Goal: Task Accomplishment & Management: Complete application form

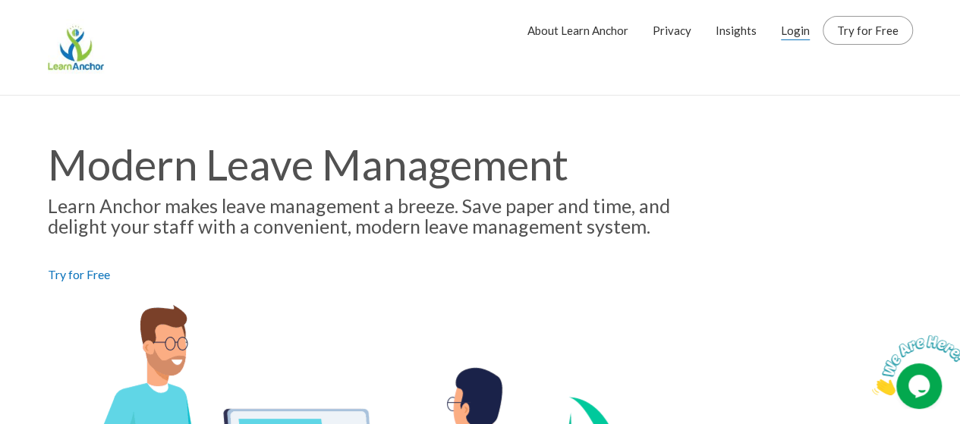
click at [800, 24] on link "Login" at bounding box center [795, 30] width 29 height 38
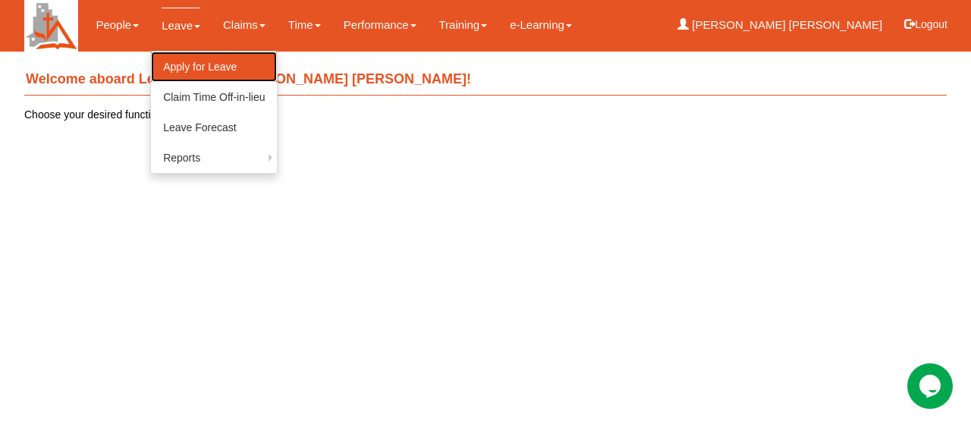
click at [200, 64] on link "Apply for Leave" at bounding box center [214, 67] width 126 height 30
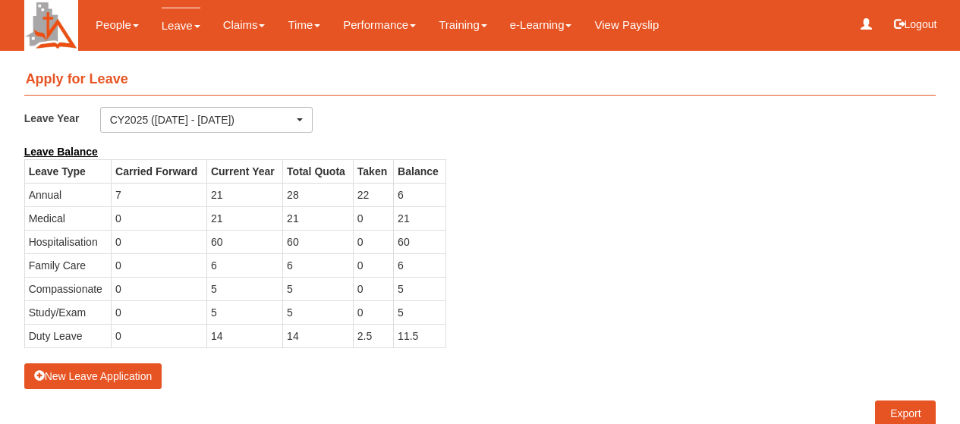
select select "50"
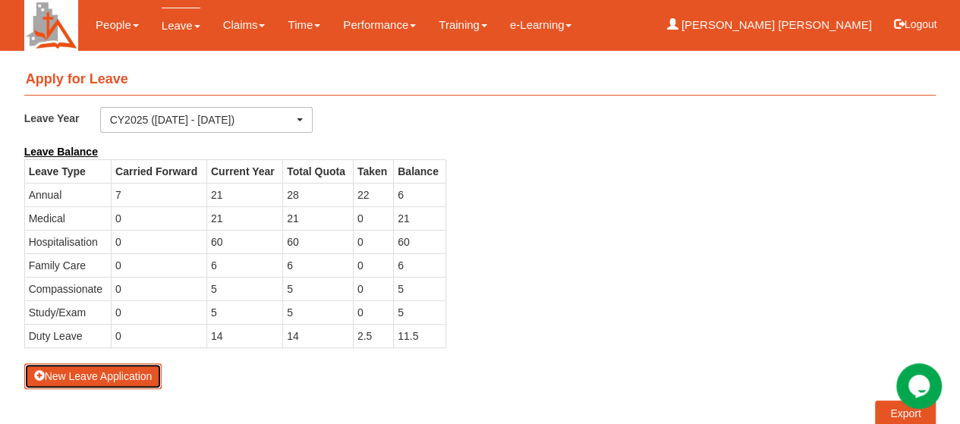
click at [120, 375] on button "New Leave Application" at bounding box center [93, 376] width 138 height 26
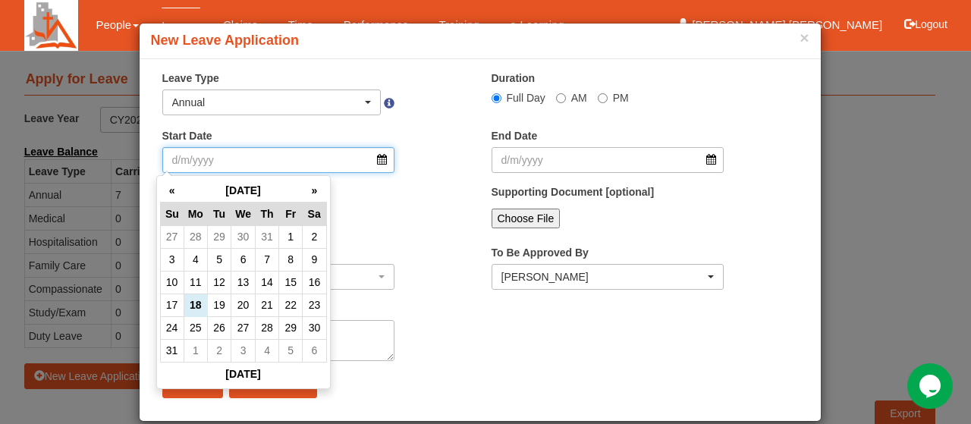
click at [376, 160] on input "Start Date" at bounding box center [278, 160] width 233 height 26
click at [313, 189] on th "»" at bounding box center [315, 191] width 24 height 24
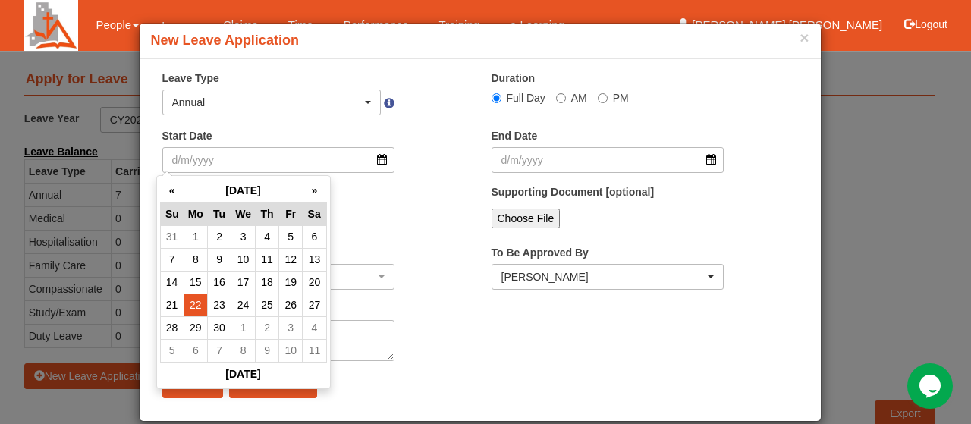
click at [196, 303] on td "22" at bounding box center [196, 305] width 24 height 23
type input "22/9/2025"
type input "[DATE]"
select select
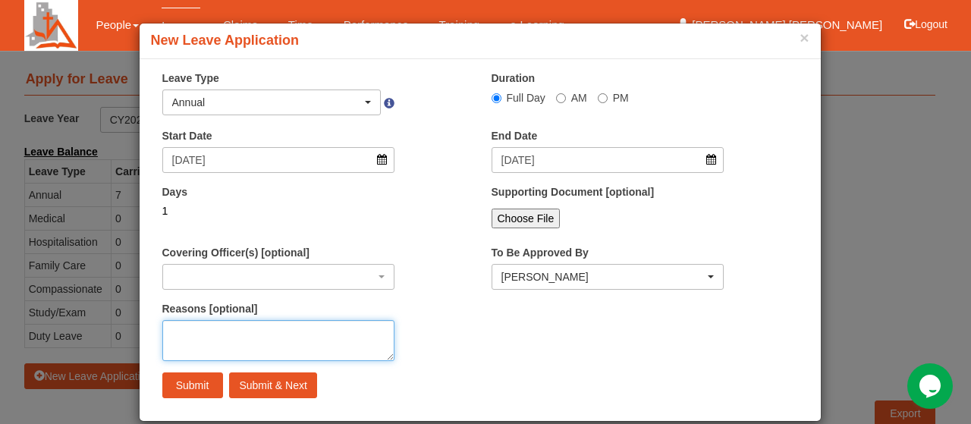
click at [184, 331] on textarea "Reasons [optional]" at bounding box center [278, 340] width 233 height 41
click at [225, 333] on textarea "Accompany mum for a trip" at bounding box center [278, 340] width 233 height 41
click at [290, 335] on textarea "Accompany my mum for a trip" at bounding box center [278, 340] width 233 height 41
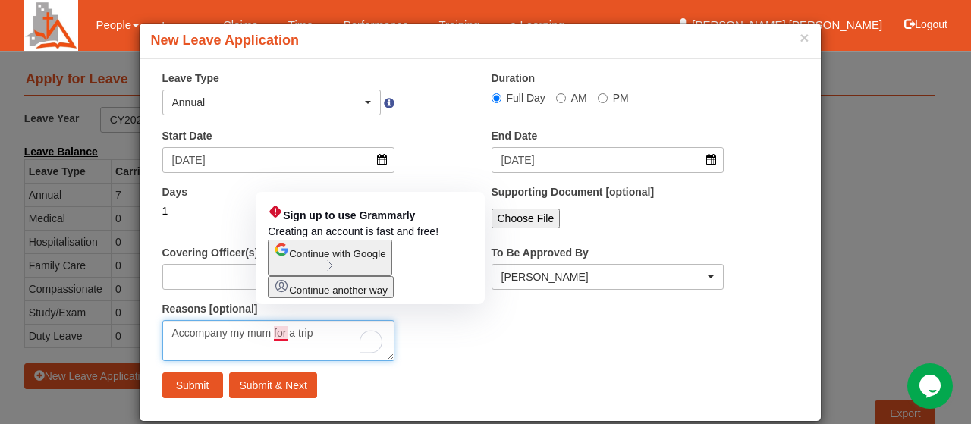
click at [281, 334] on textarea "Accompany my mum for a trip" at bounding box center [278, 340] width 233 height 41
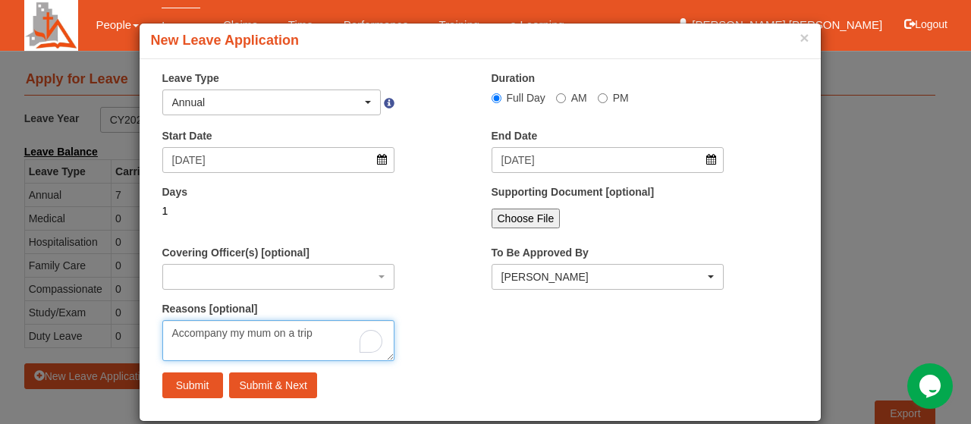
type textarea "Accompany my mum on a trip"
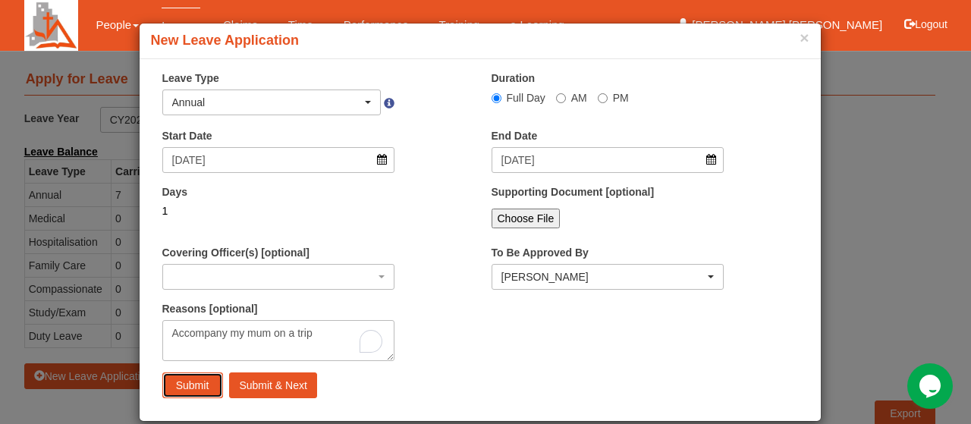
click at [196, 385] on input "Submit" at bounding box center [192, 385] width 61 height 26
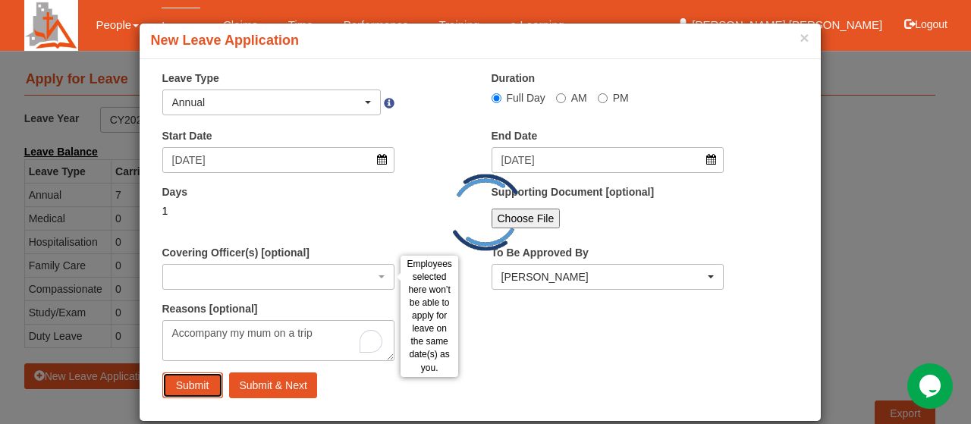
drag, startPoint x: 196, startPoint y: 385, endPoint x: 305, endPoint y: 158, distance: 251.8
click at [298, 71] on div "× Leave Type Annual Off-in-lieu Medical Hospitalisation Maternity Paternity Fam…" at bounding box center [480, 71] width 658 height 0
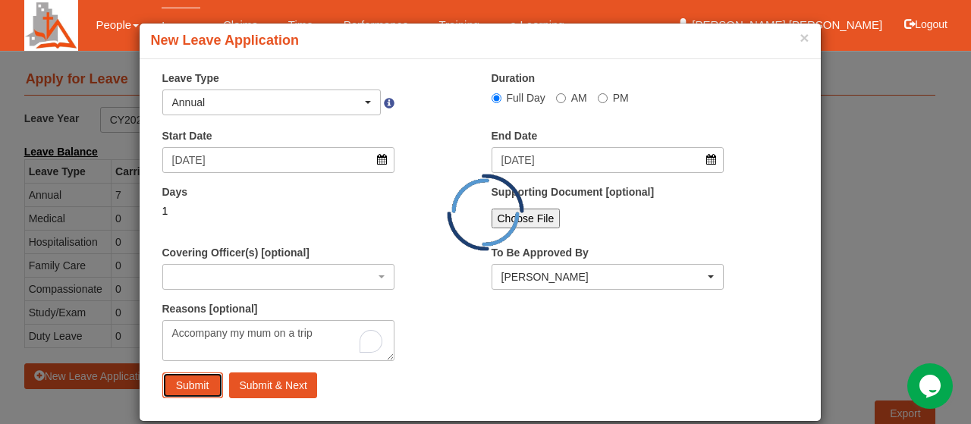
select select
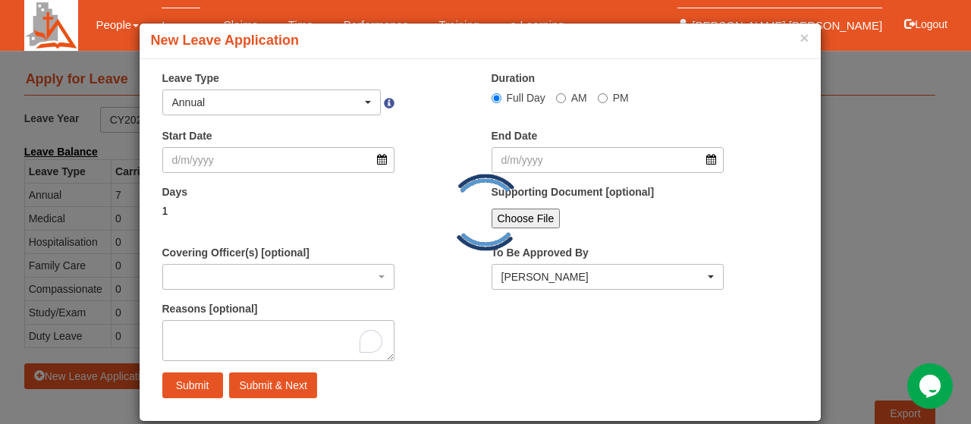
select select "50"
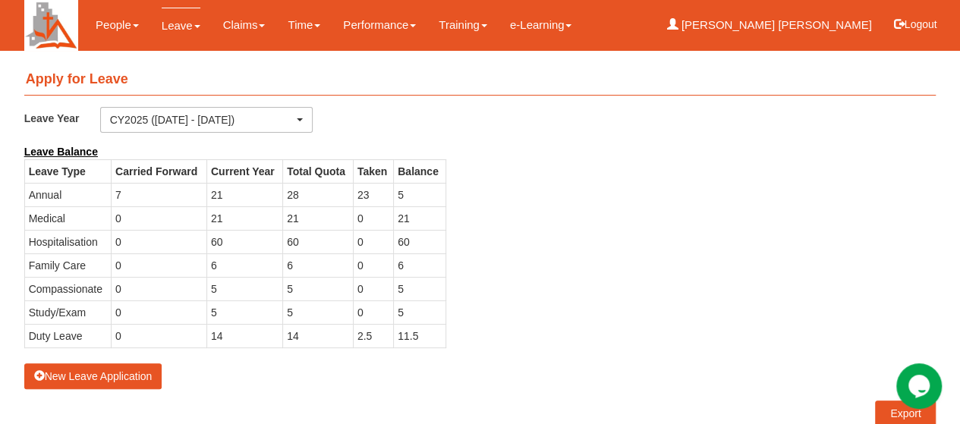
click at [404, 192] on td "5" at bounding box center [420, 195] width 52 height 24
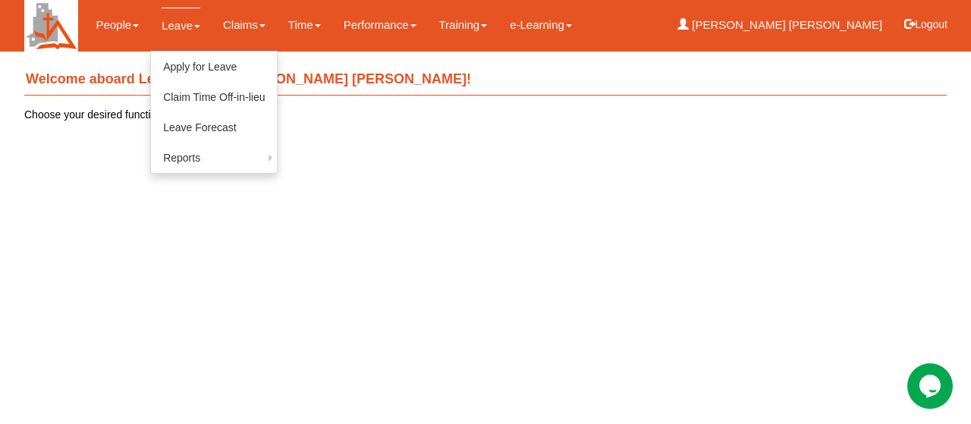
click at [185, 22] on link "Leave" at bounding box center [181, 26] width 39 height 36
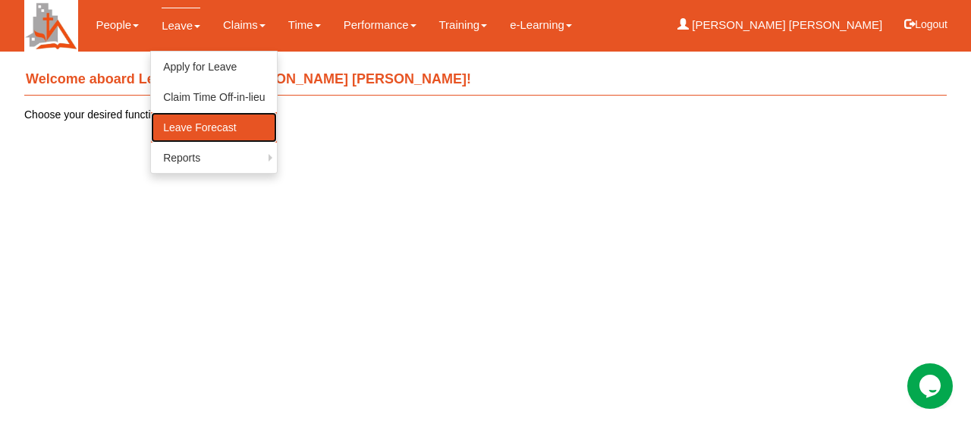
click at [208, 119] on link "Leave Forecast" at bounding box center [214, 127] width 126 height 30
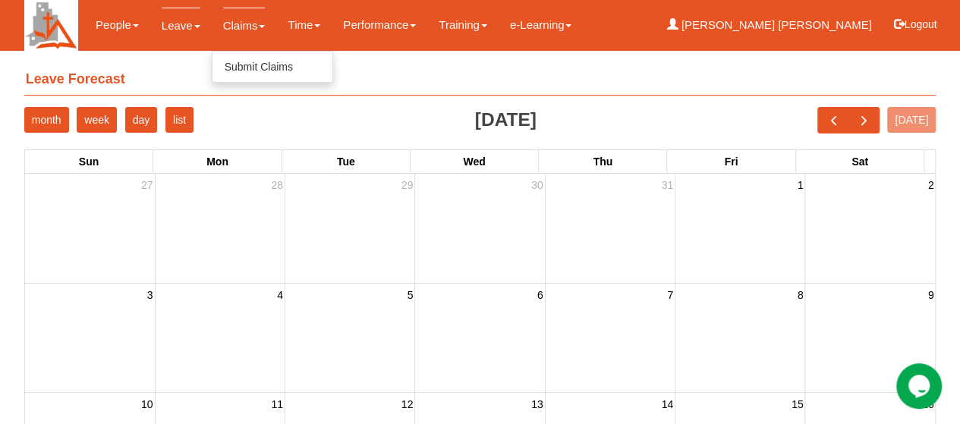
click at [259, 25] on span at bounding box center [262, 26] width 6 height 3
click at [259, 28] on span at bounding box center [262, 26] width 6 height 3
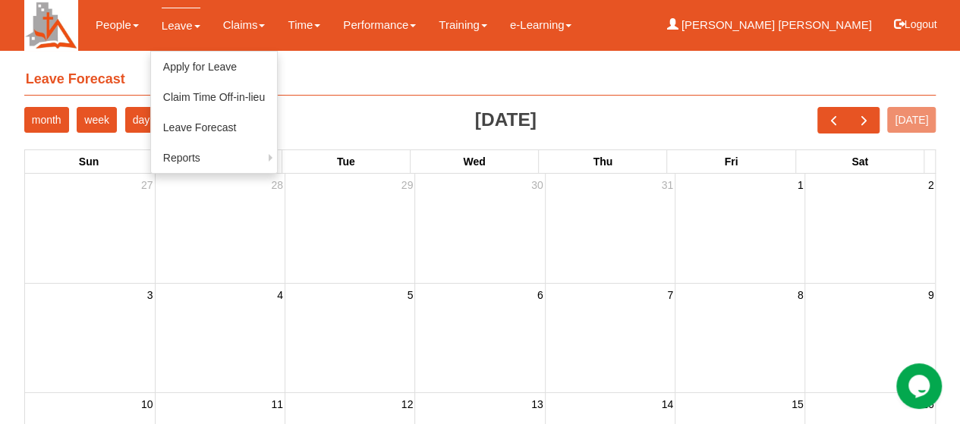
click at [182, 25] on link "Leave" at bounding box center [181, 26] width 39 height 36
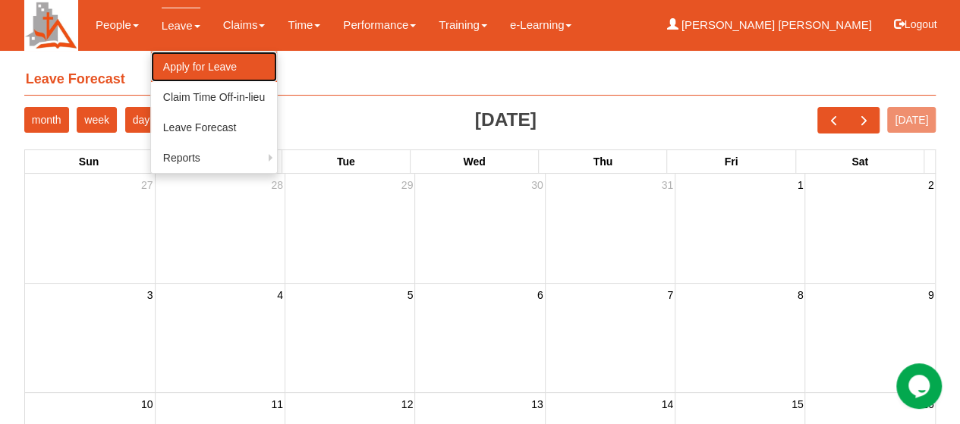
click at [193, 68] on link "Apply for Leave" at bounding box center [214, 67] width 126 height 30
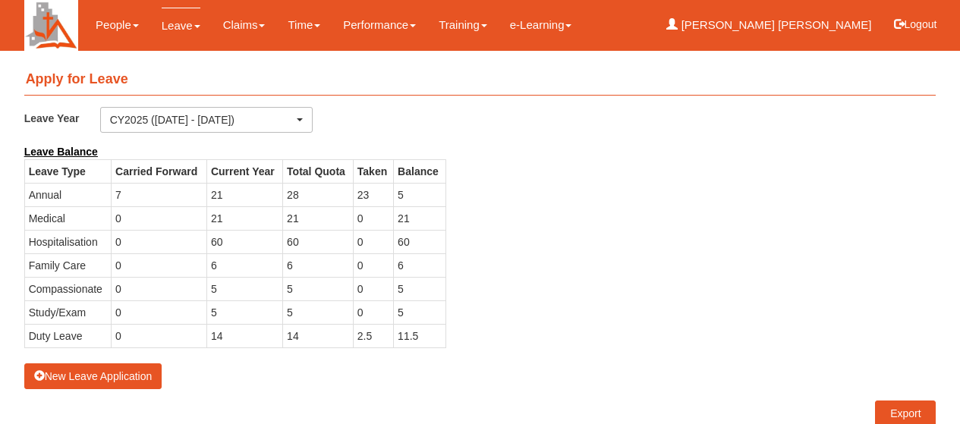
select select "50"
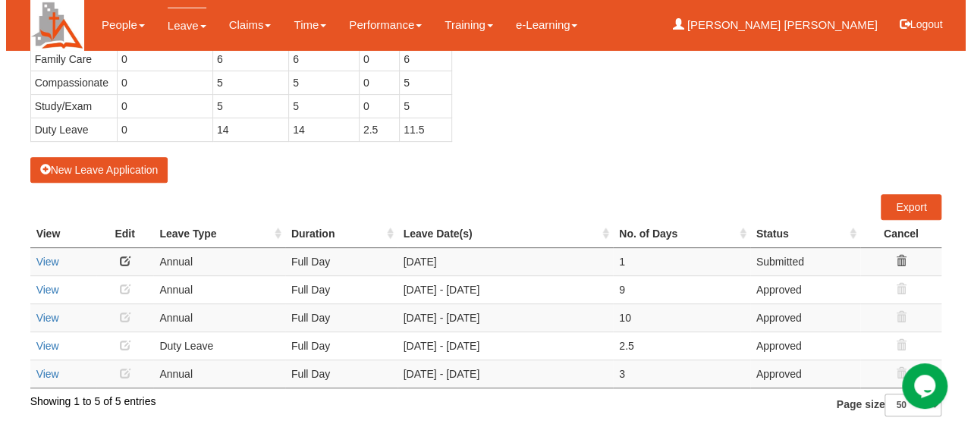
scroll to position [208, 0]
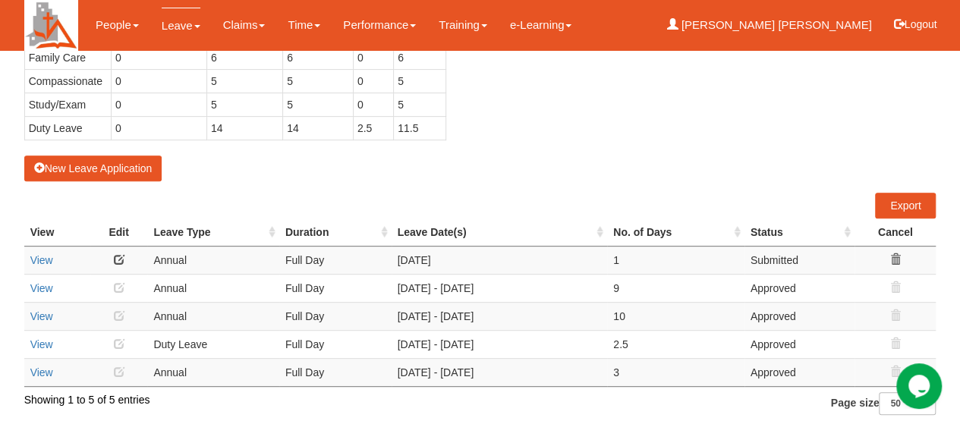
click at [899, 257] on icon at bounding box center [895, 259] width 11 height 11
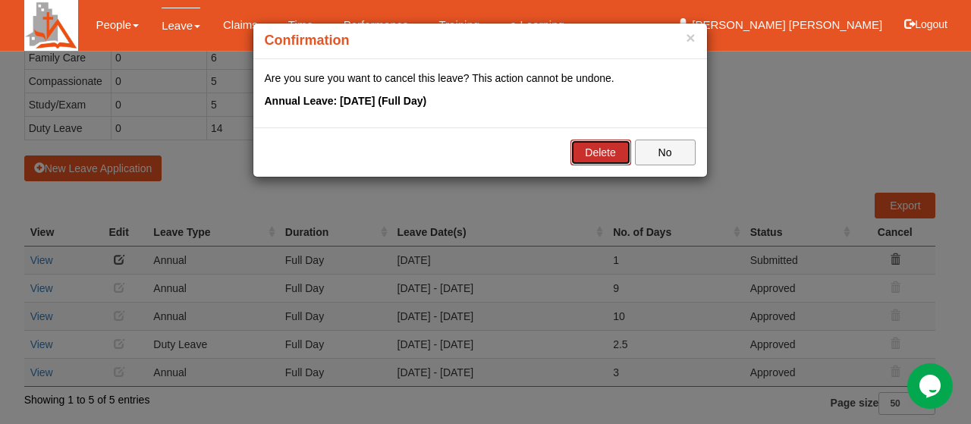
click at [612, 154] on link "Delete" at bounding box center [600, 153] width 61 height 26
select select "50"
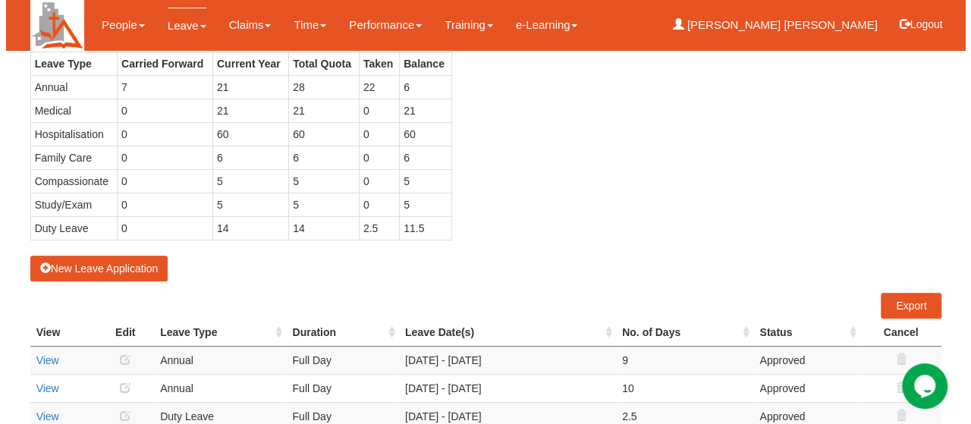
scroll to position [90, 0]
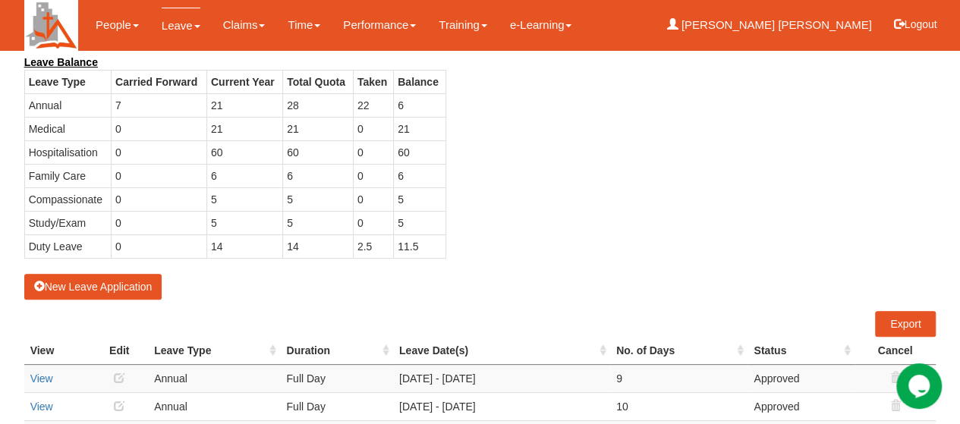
click at [250, 176] on td "6" at bounding box center [244, 176] width 76 height 24
click at [90, 286] on button "New Leave Application" at bounding box center [93, 287] width 138 height 26
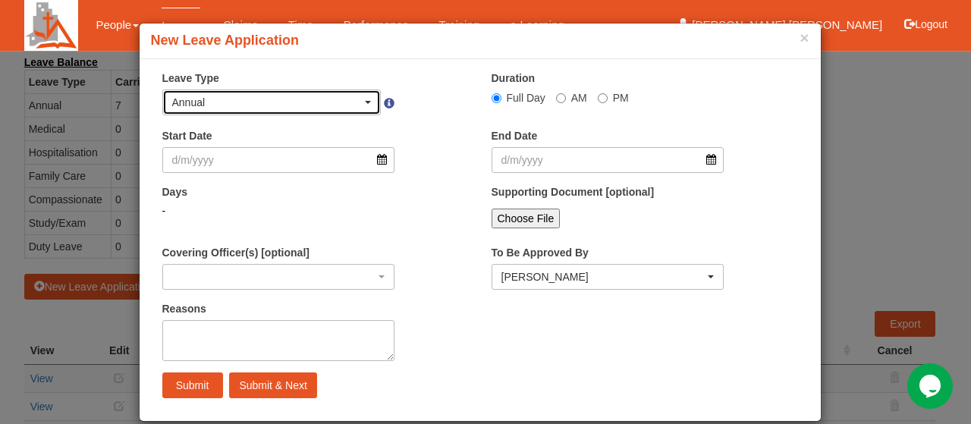
click at [365, 102] on span "button" at bounding box center [368, 102] width 6 height 3
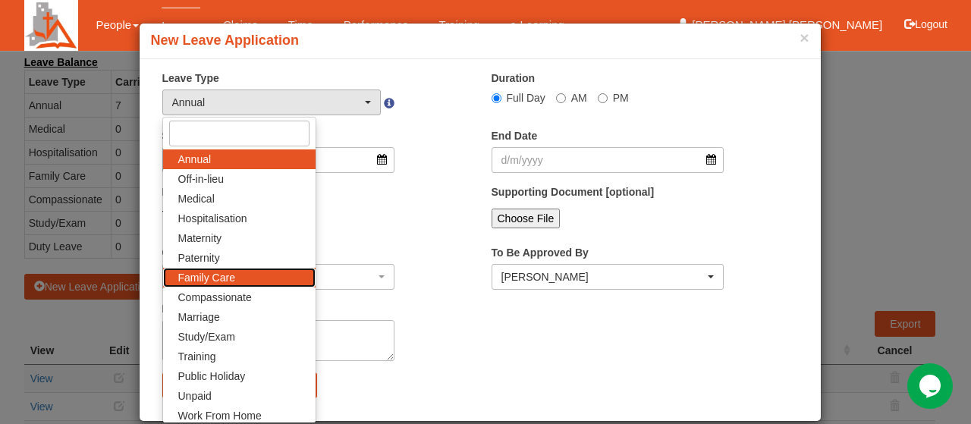
click at [248, 276] on link "Family Care" at bounding box center [239, 278] width 152 height 20
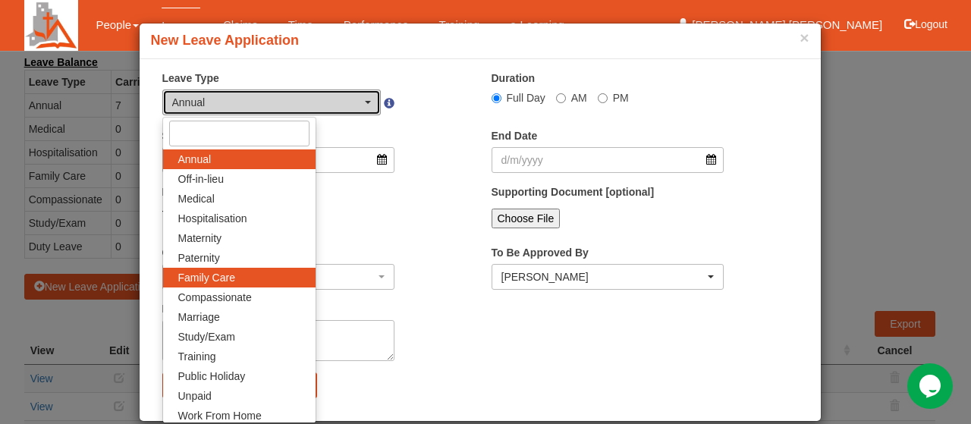
select select "9"
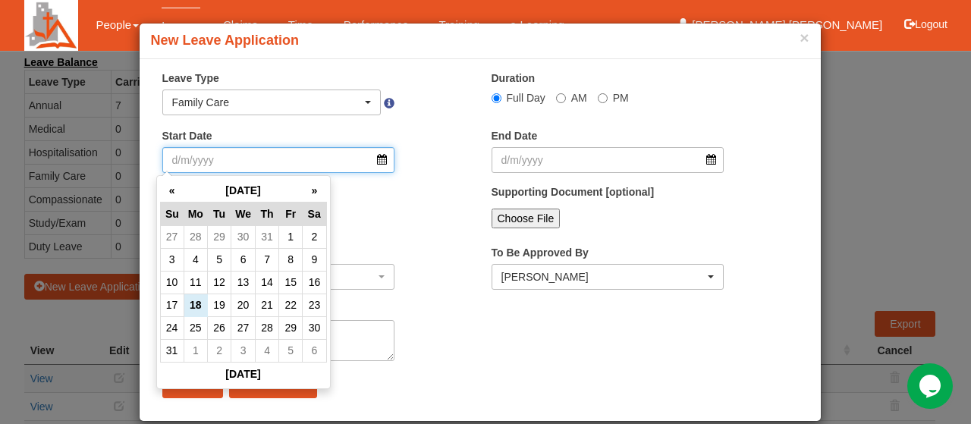
click at [376, 160] on input "Start Date" at bounding box center [278, 160] width 233 height 26
click at [311, 190] on th "»" at bounding box center [315, 191] width 24 height 24
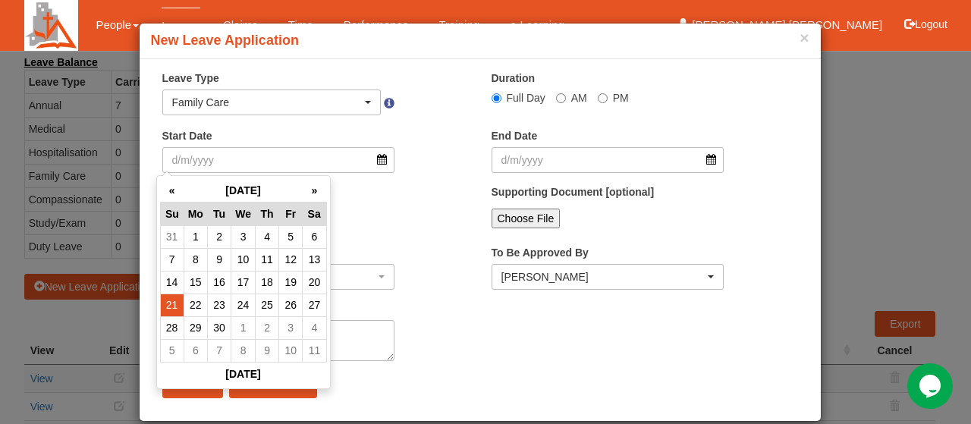
click at [174, 306] on td "21" at bounding box center [172, 305] width 24 height 23
radio input "true"
type input "21/9/2025"
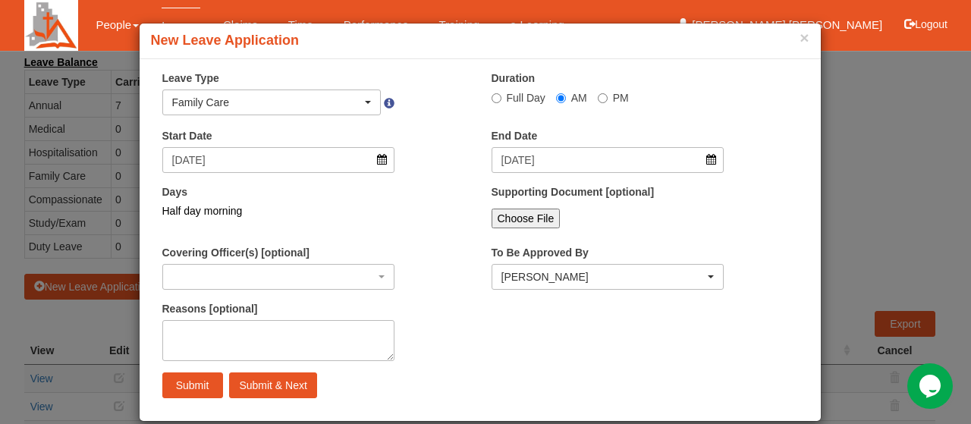
select select
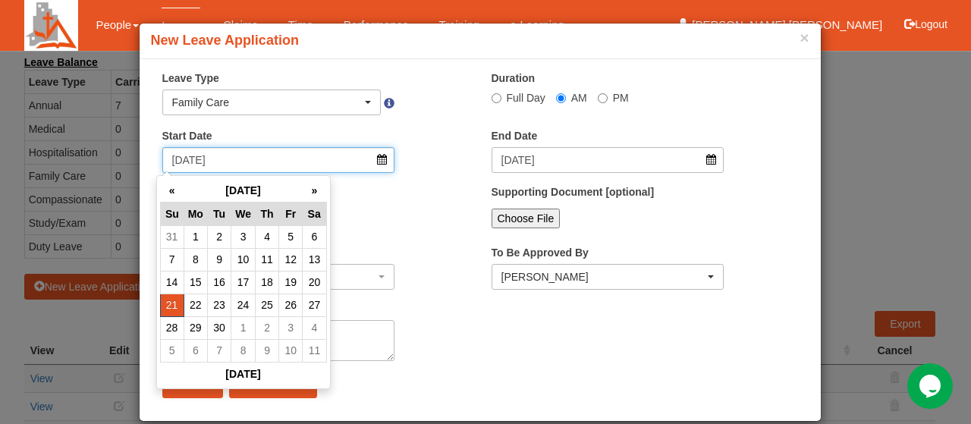
click at [376, 162] on input "21/9/2025" at bounding box center [278, 160] width 233 height 26
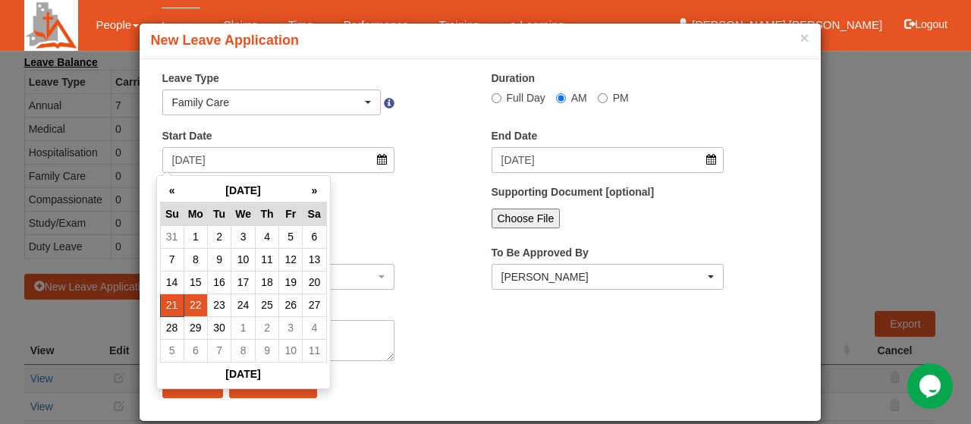
click at [196, 307] on td "22" at bounding box center [196, 305] width 24 height 23
type input "22/9/2025"
select select
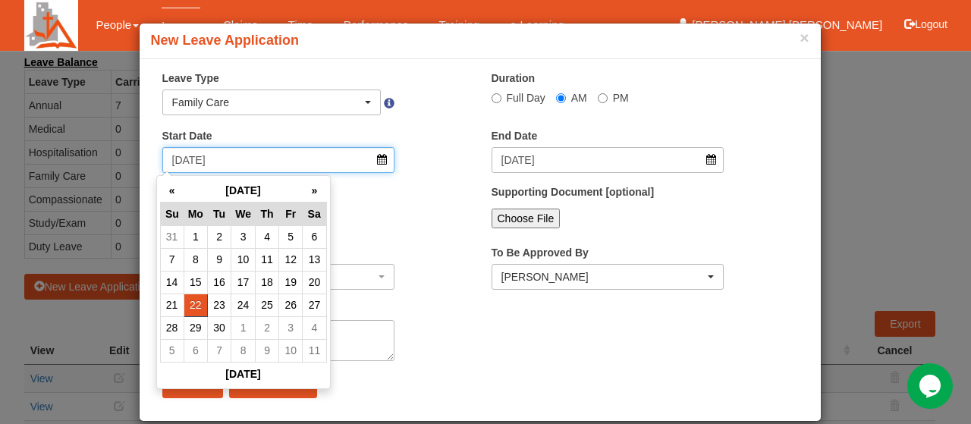
click at [378, 156] on input "[DATE]" at bounding box center [278, 160] width 233 height 26
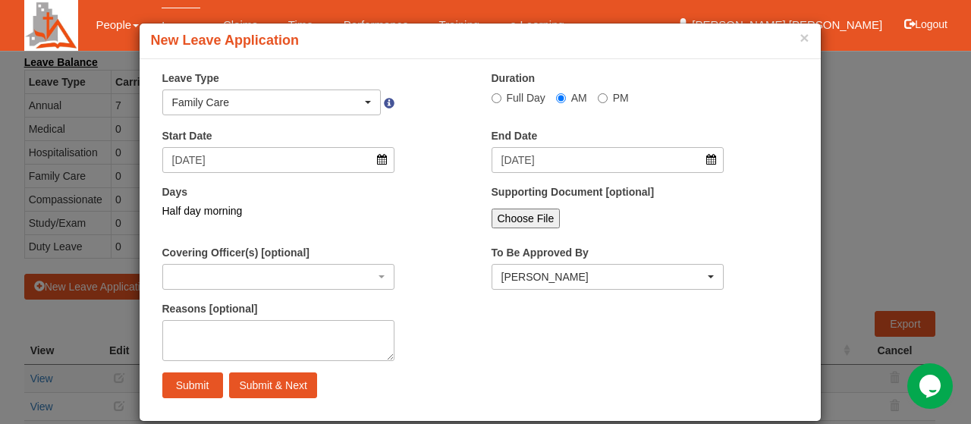
click at [423, 243] on div "× Leave Type Annual Off-in-lieu Medical Hospitalisation Maternity Paternity Fam…" at bounding box center [480, 240] width 681 height 339
click at [378, 157] on input "[DATE]" at bounding box center [278, 160] width 233 height 26
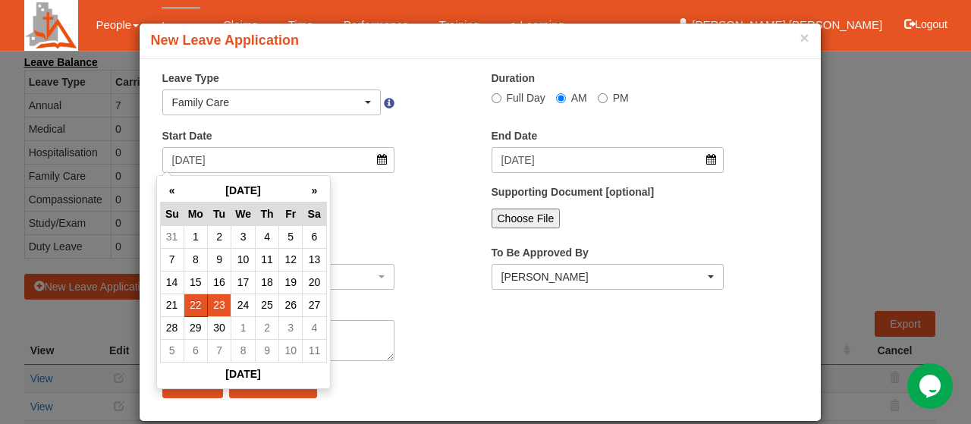
click at [220, 301] on td "23" at bounding box center [220, 305] width 24 height 23
type input "23/9/2025"
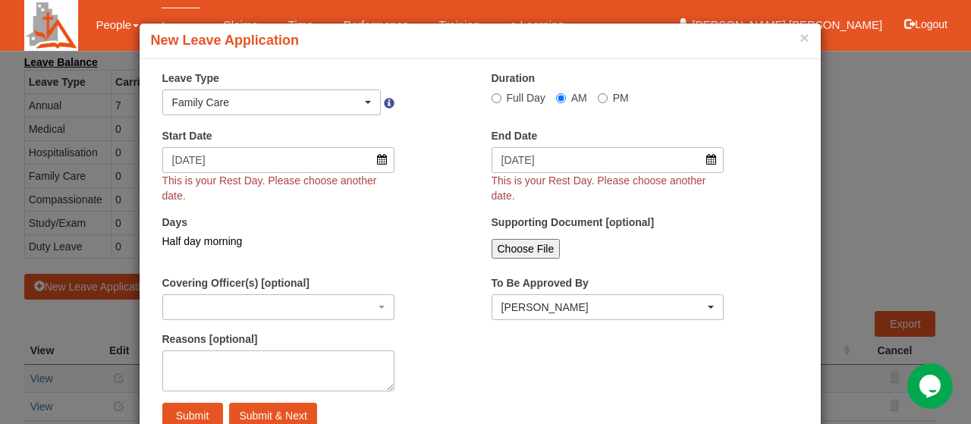
select select
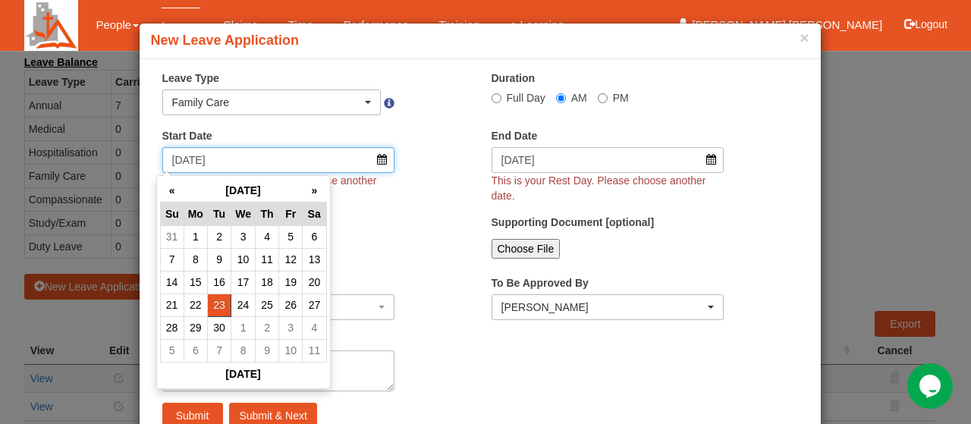
click at [378, 160] on input "23/9/2025" at bounding box center [278, 160] width 233 height 26
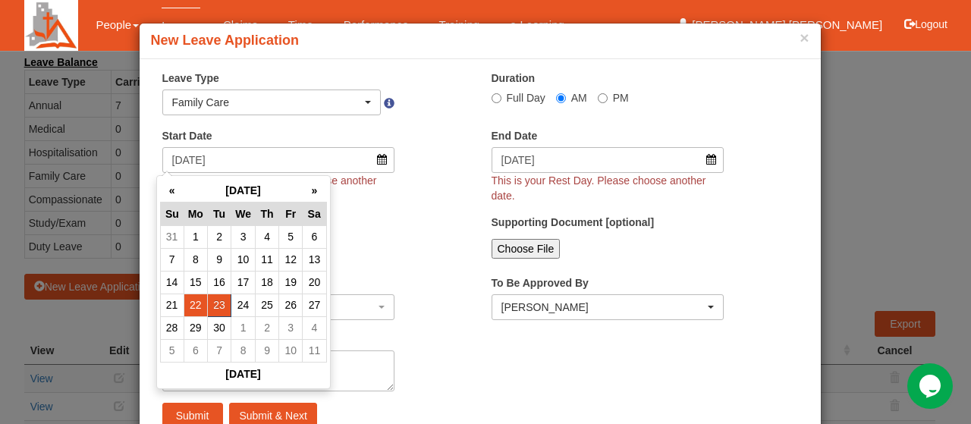
click at [199, 300] on td "22" at bounding box center [196, 305] width 24 height 23
type input "22/9/2025"
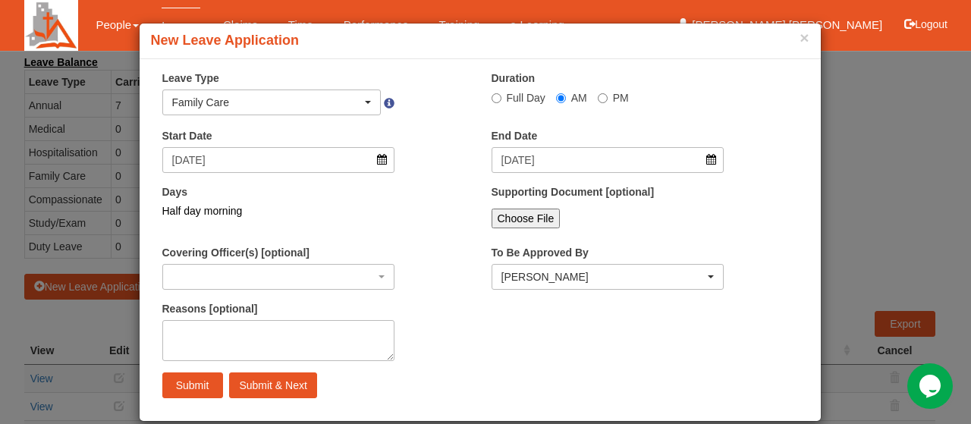
select select
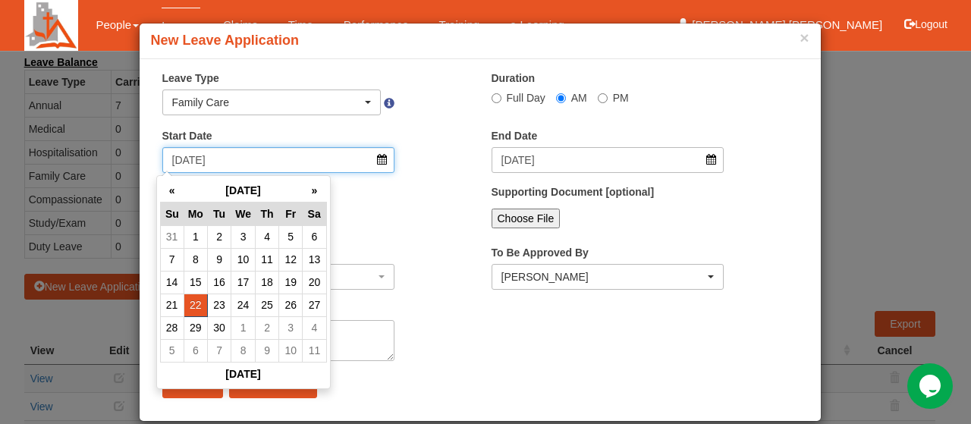
click at [385, 160] on input "22/9/2025" at bounding box center [278, 160] width 233 height 26
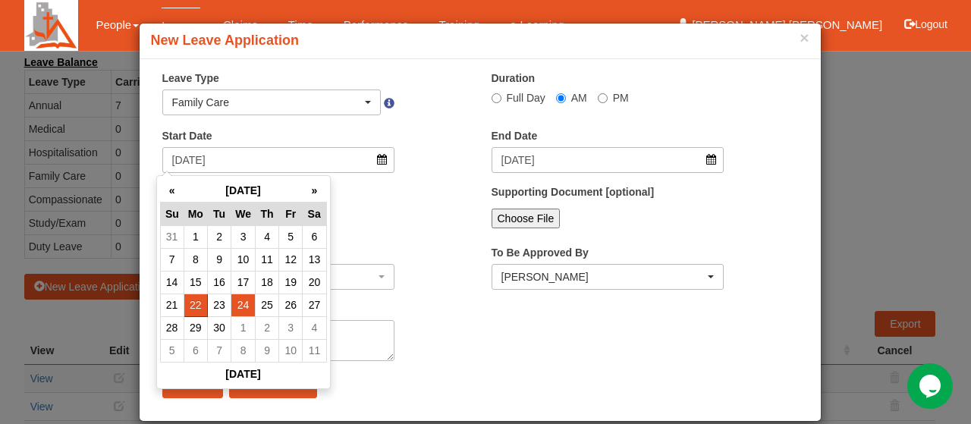
click at [243, 302] on td "24" at bounding box center [243, 305] width 24 height 23
type input "24/9/2025"
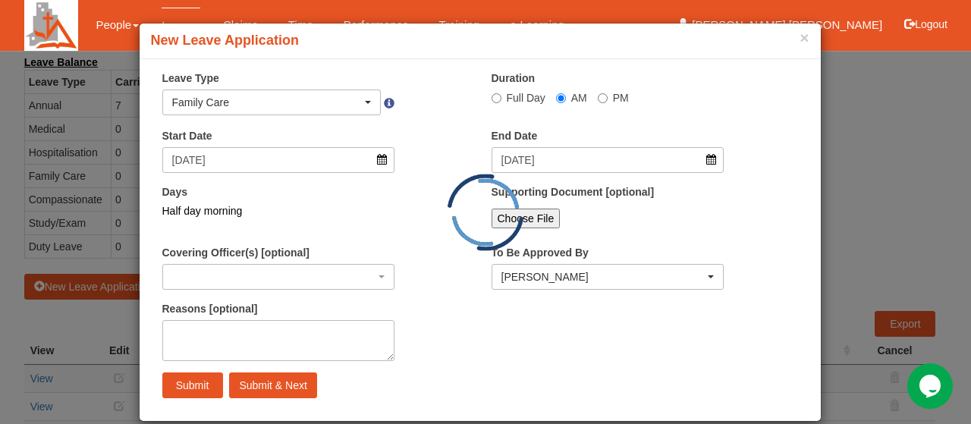
select select
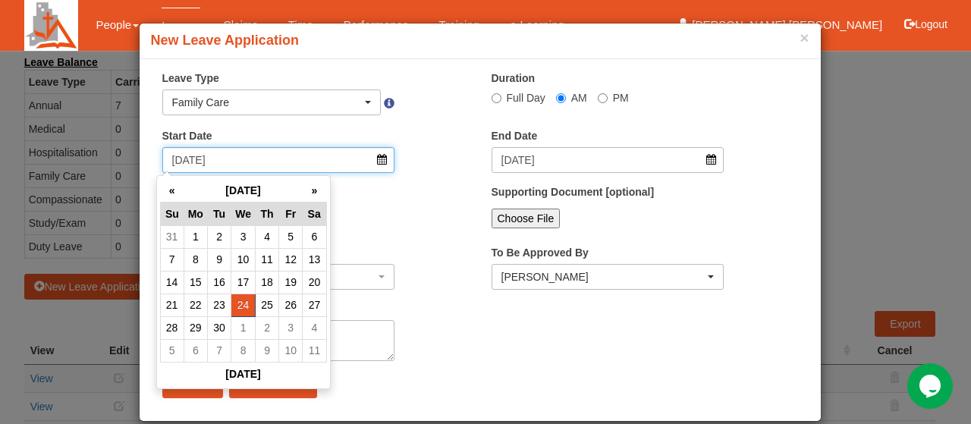
click at [374, 163] on input "24/9/2025" at bounding box center [278, 160] width 233 height 26
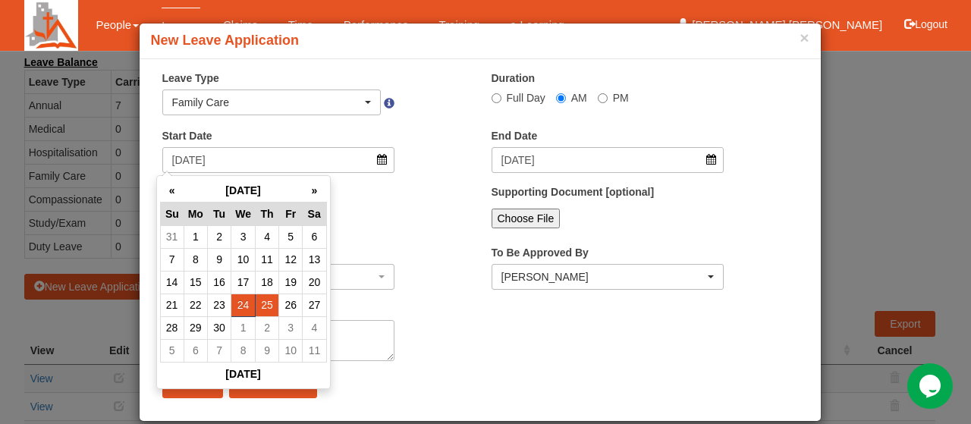
click at [263, 304] on td "25" at bounding box center [268, 305] width 24 height 23
type input "25/9/2025"
select select
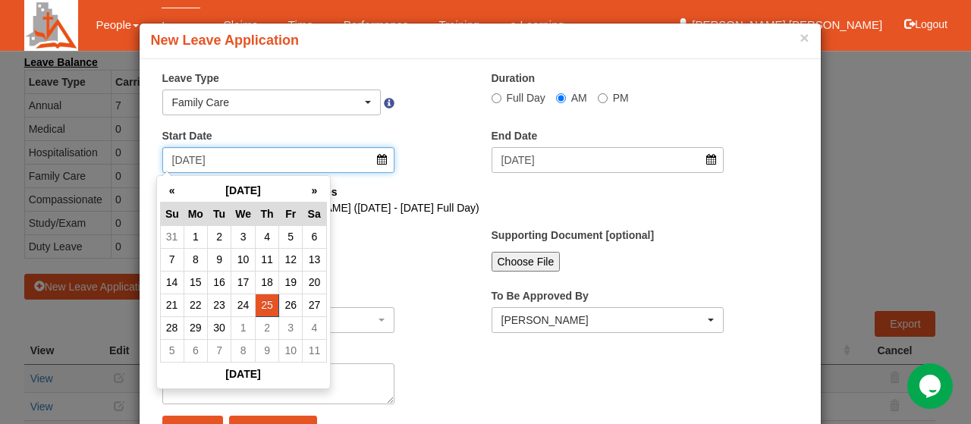
click at [376, 160] on input "25/9/2025" at bounding box center [278, 160] width 233 height 26
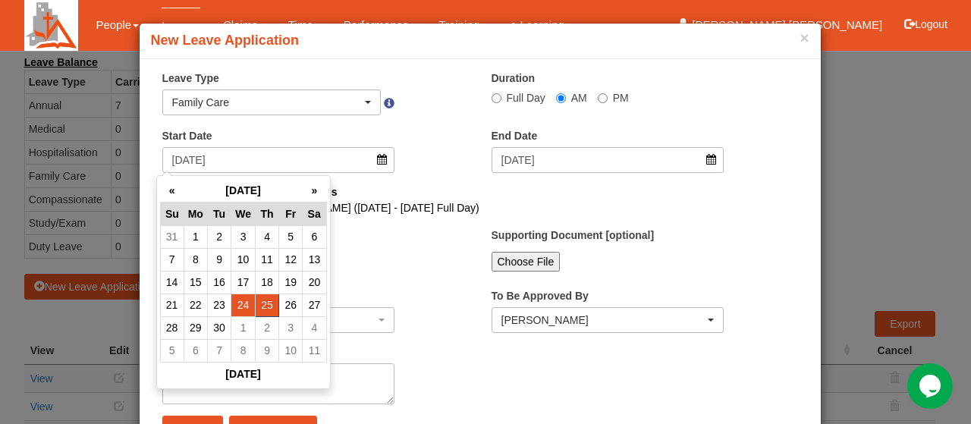
click at [241, 303] on td "24" at bounding box center [243, 305] width 24 height 23
type input "24/9/2025"
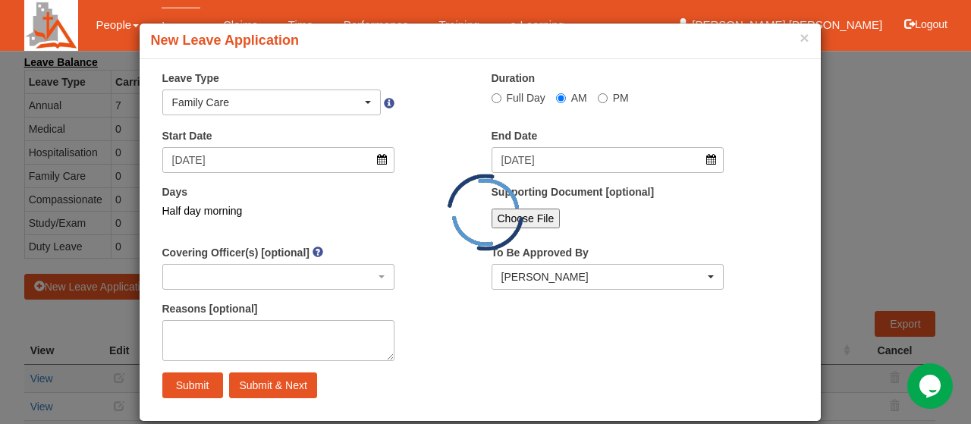
select select
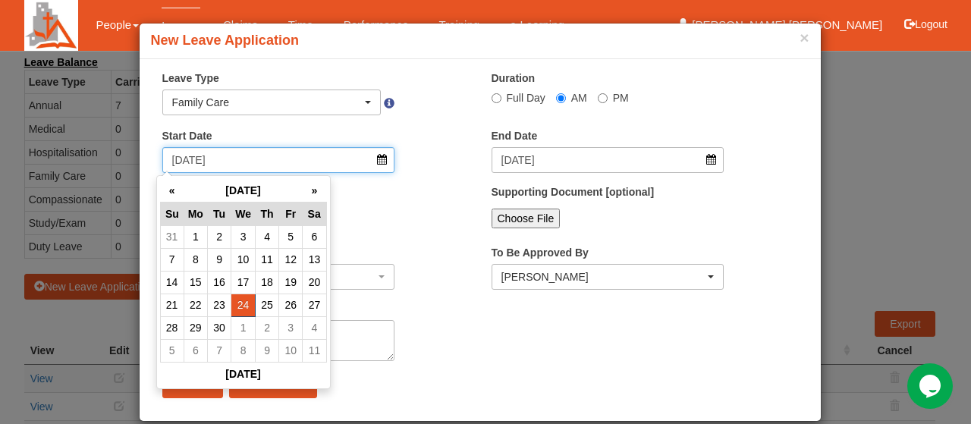
click at [376, 158] on input "24/9/2025" at bounding box center [278, 160] width 233 height 26
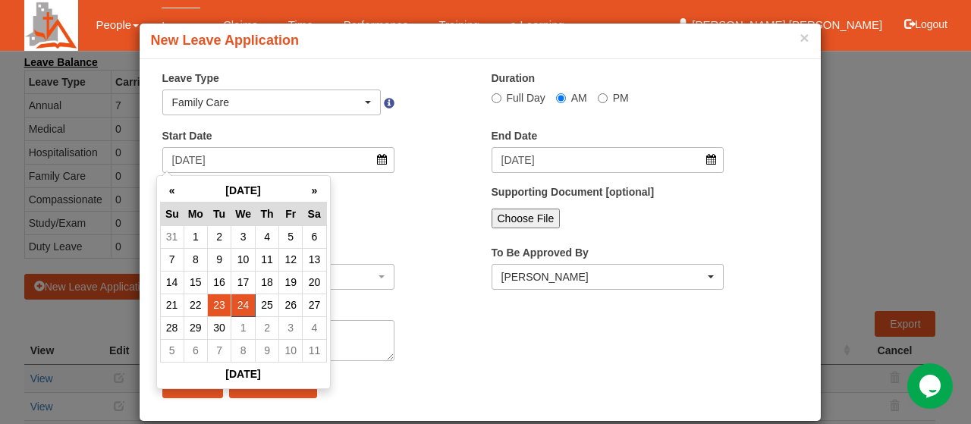
click at [218, 304] on td "23" at bounding box center [220, 305] width 24 height 23
type input "23/9/2025"
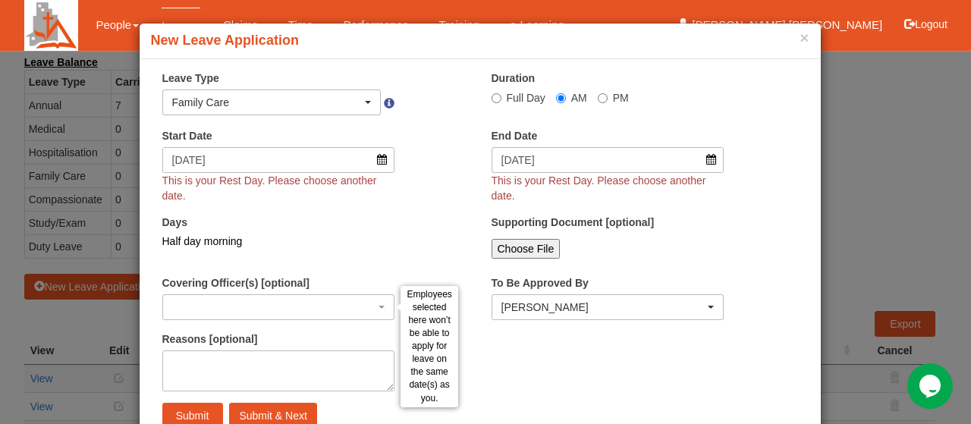
select select
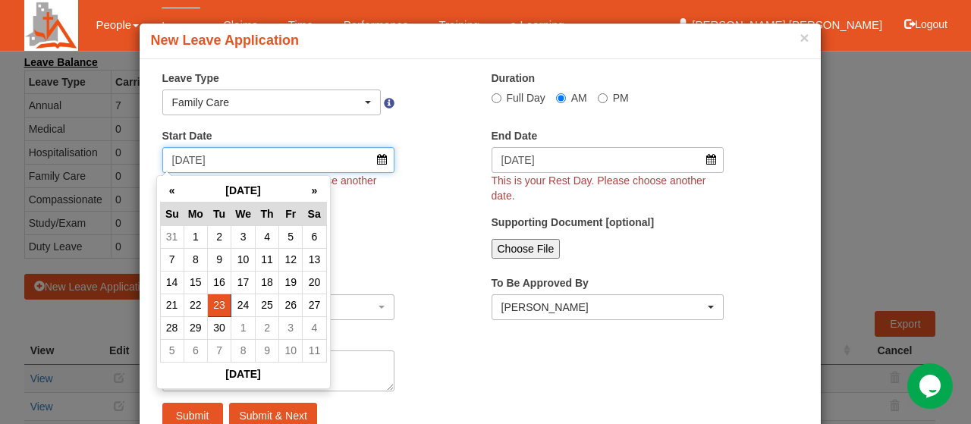
click at [378, 164] on input "23/9/2025" at bounding box center [278, 160] width 233 height 26
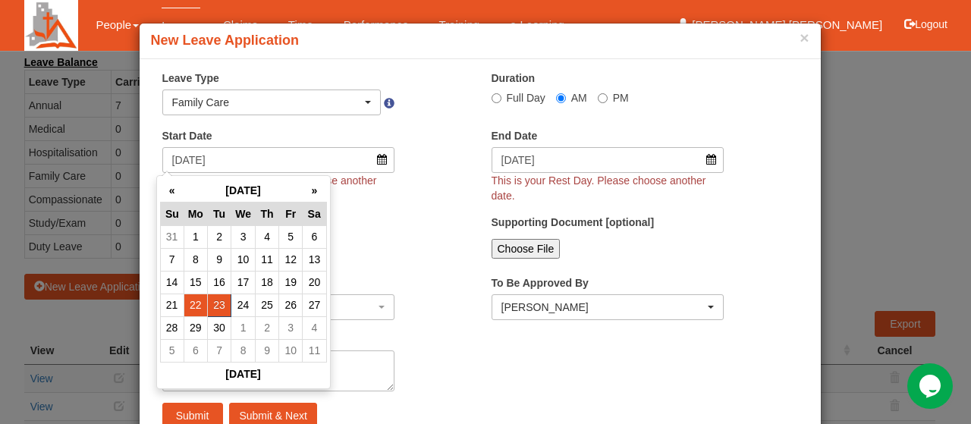
click at [199, 307] on td "22" at bounding box center [196, 305] width 24 height 23
type input "22/9/2025"
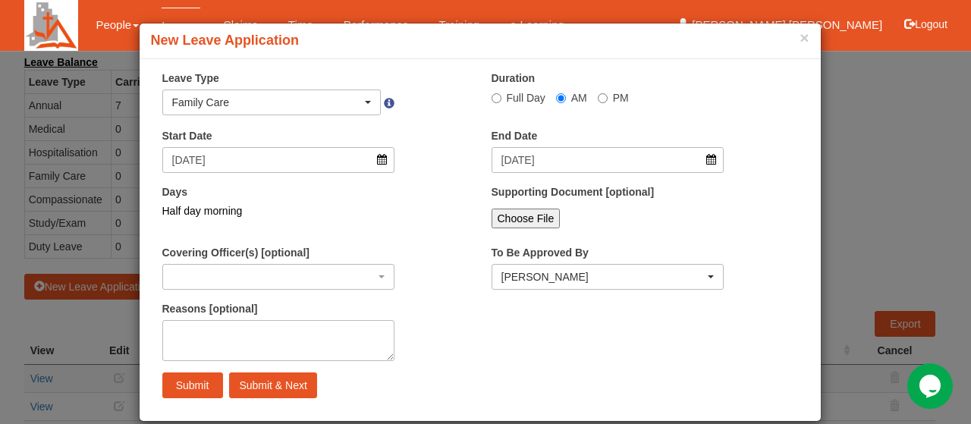
select select
click at [191, 336] on textarea "Reasons [optional]" at bounding box center [278, 340] width 233 height 41
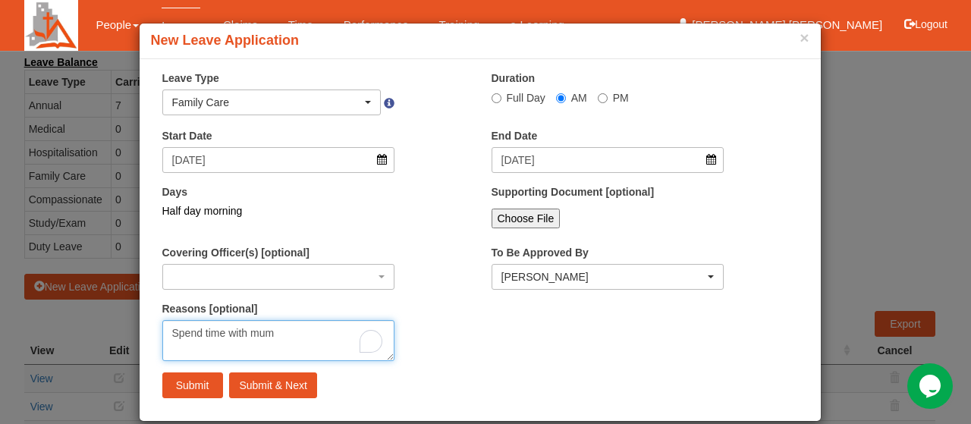
type textarea "Spend time with mum"
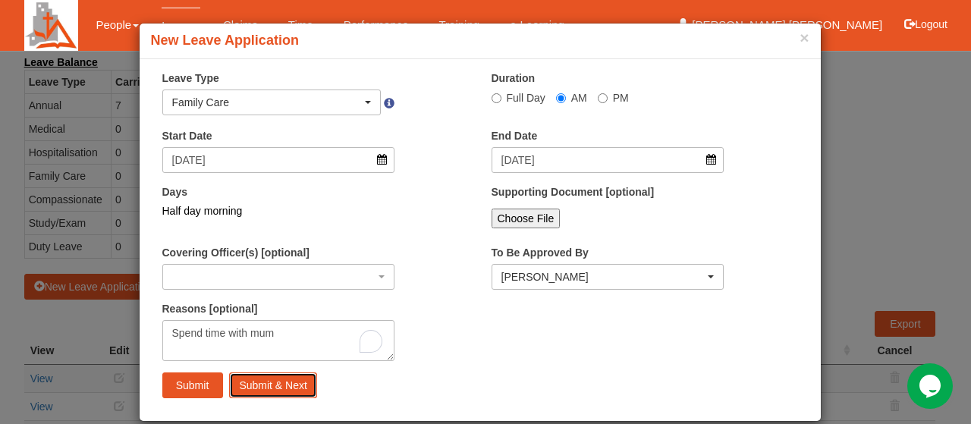
click at [291, 386] on input "Submit & Next" at bounding box center [272, 385] width 87 height 26
select select "1"
radio input "true"
select select
select select "50"
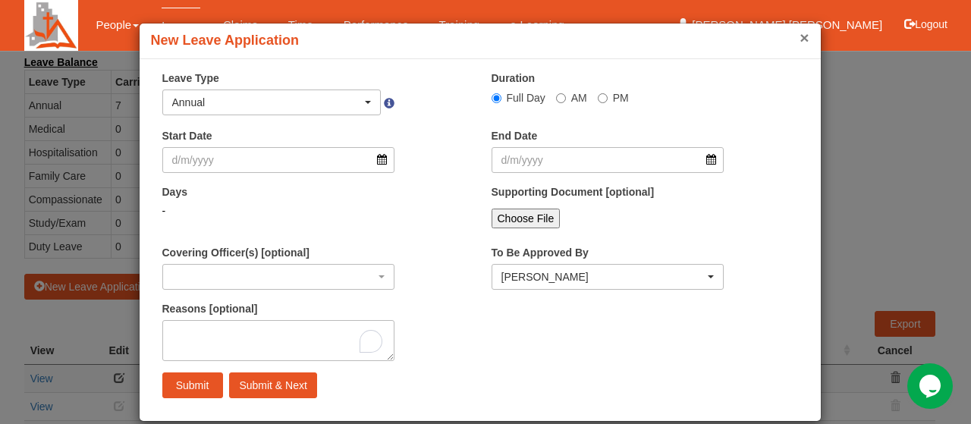
click at [800, 33] on button "×" at bounding box center [804, 38] width 9 height 16
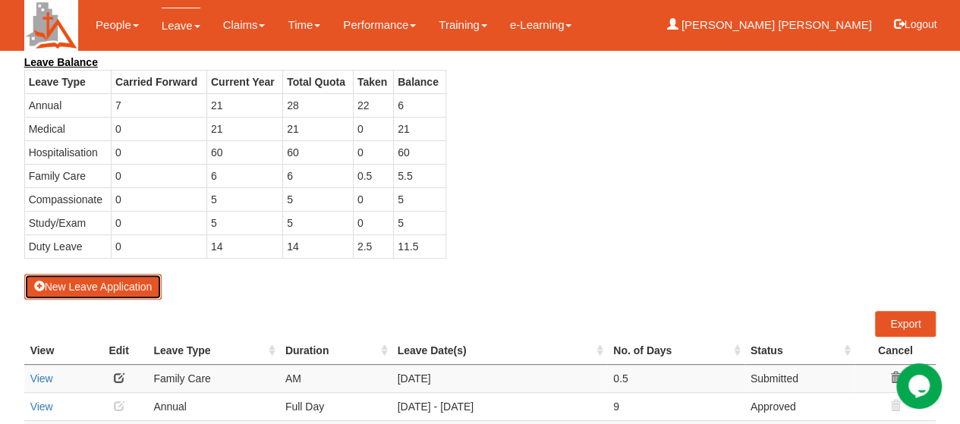
click at [146, 284] on button "New Leave Application" at bounding box center [93, 287] width 138 height 26
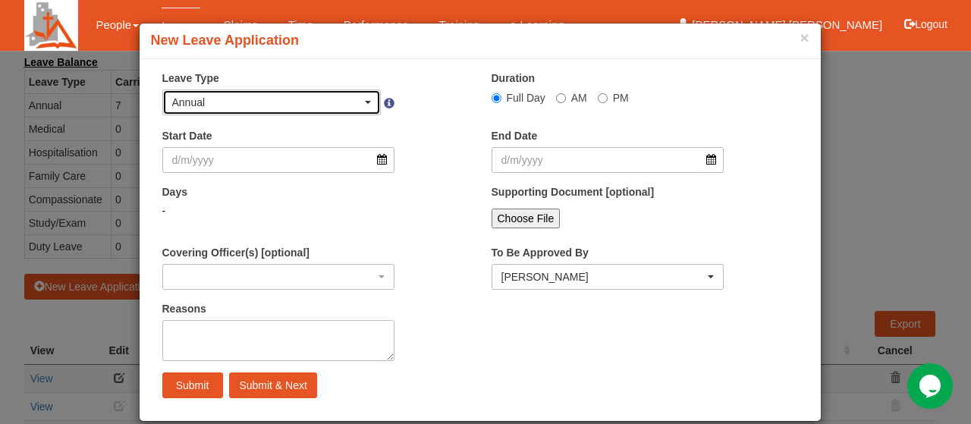
click at [366, 101] on div "Annual" at bounding box center [272, 102] width 218 height 24
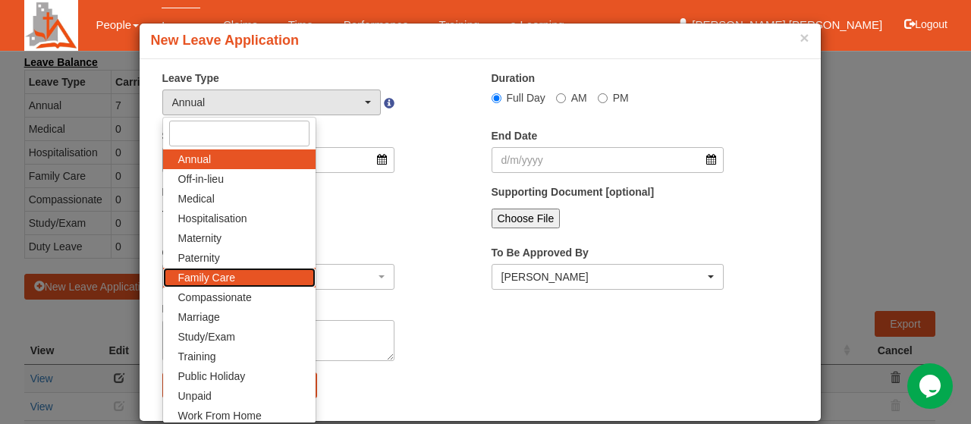
click at [244, 272] on link "Family Care" at bounding box center [239, 278] width 152 height 20
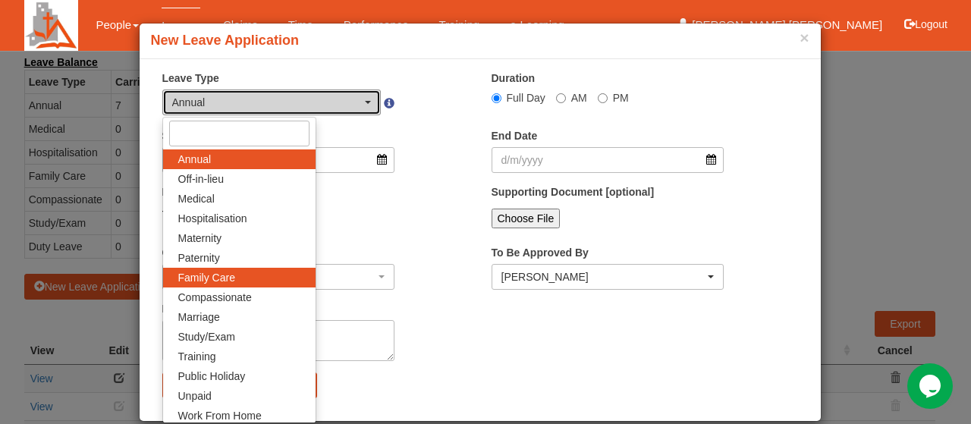
select select "9"
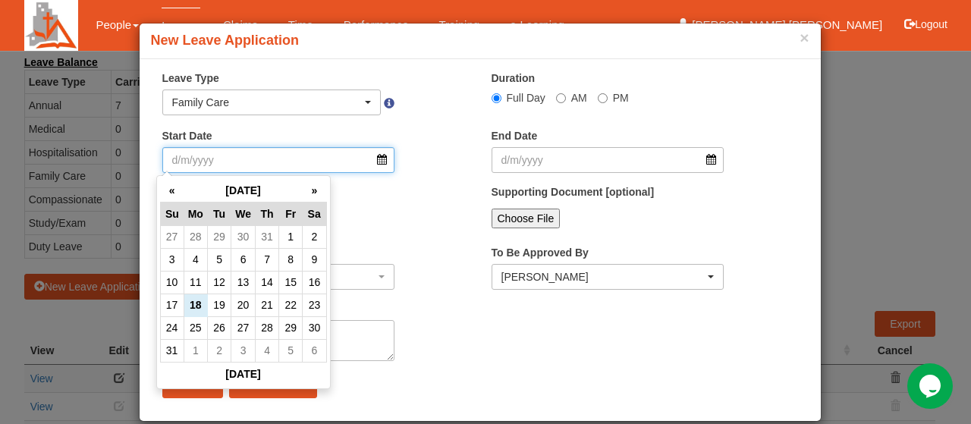
click at [372, 163] on input "Start Date" at bounding box center [278, 160] width 233 height 26
click at [307, 195] on th "»" at bounding box center [315, 191] width 24 height 24
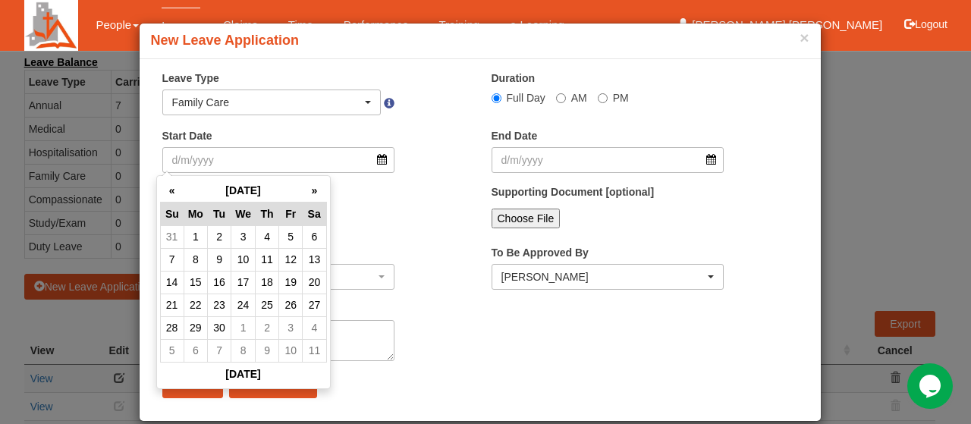
click at [307, 195] on th "»" at bounding box center [315, 191] width 24 height 24
click at [285, 302] on td "26" at bounding box center [291, 305] width 24 height 23
type input "26/12/2025"
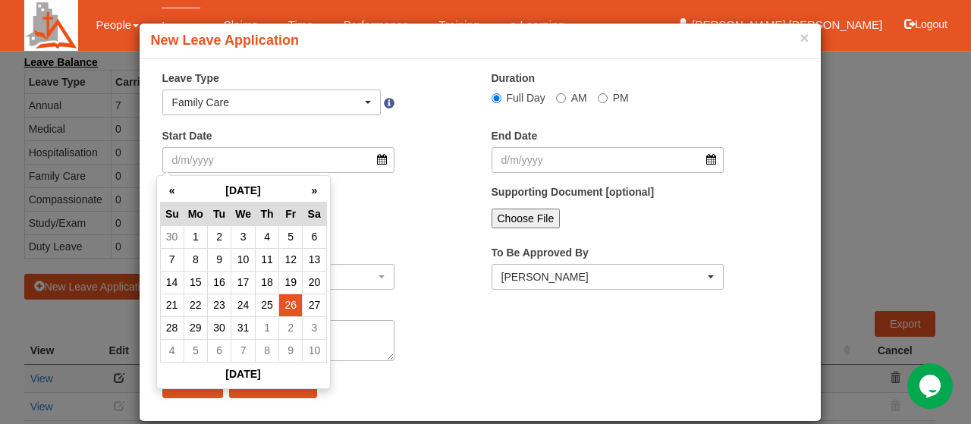
type input "26/12/2025"
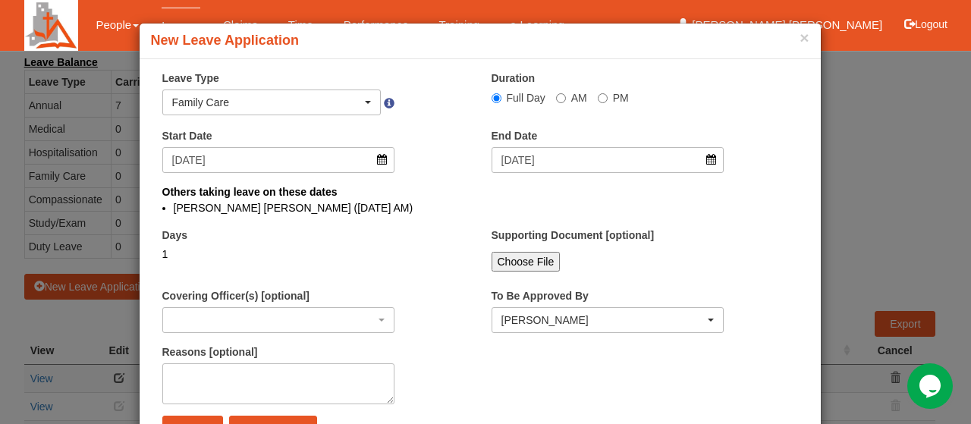
select select
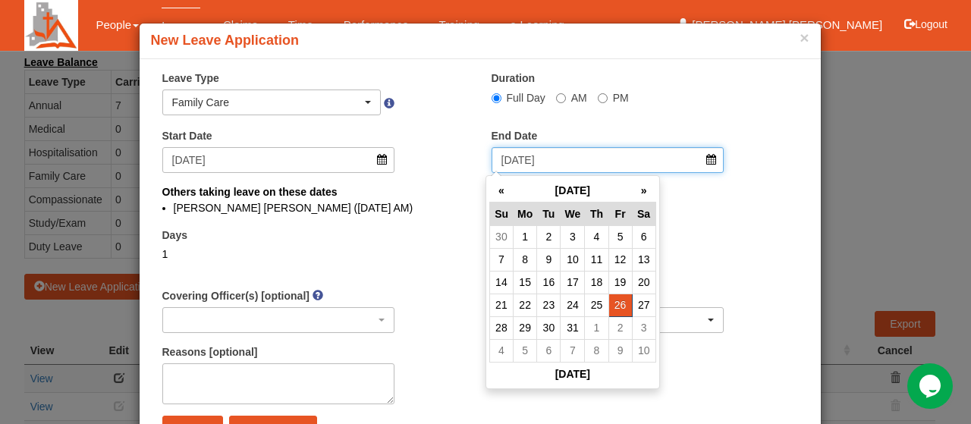
click at [712, 159] on input "26/12/2025" at bounding box center [608, 160] width 233 height 26
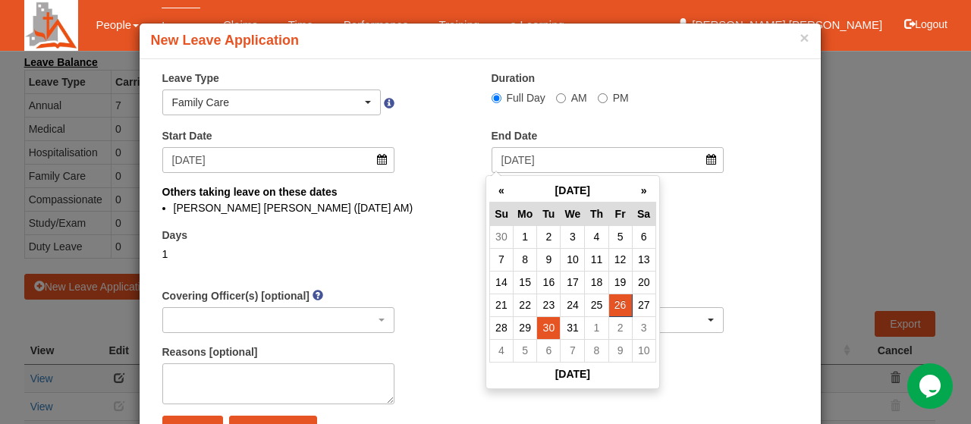
click at [551, 330] on td "30" at bounding box center [549, 327] width 24 height 23
type input "30/12/2025"
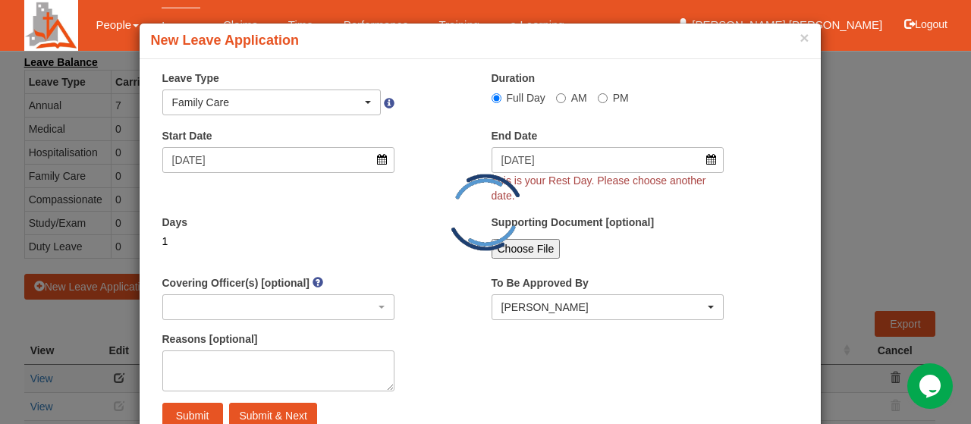
select select
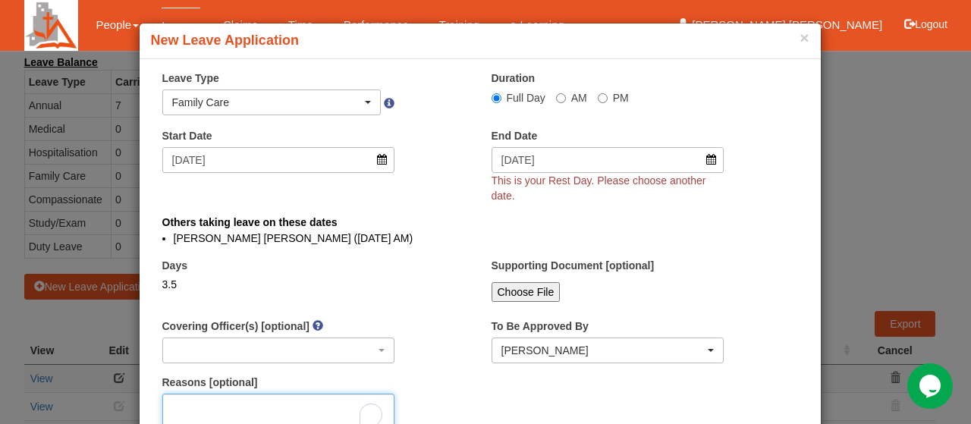
click at [191, 394] on textarea "Reasons [optional]" at bounding box center [278, 414] width 233 height 41
type textarea "V"
type textarea "Visit daughter"
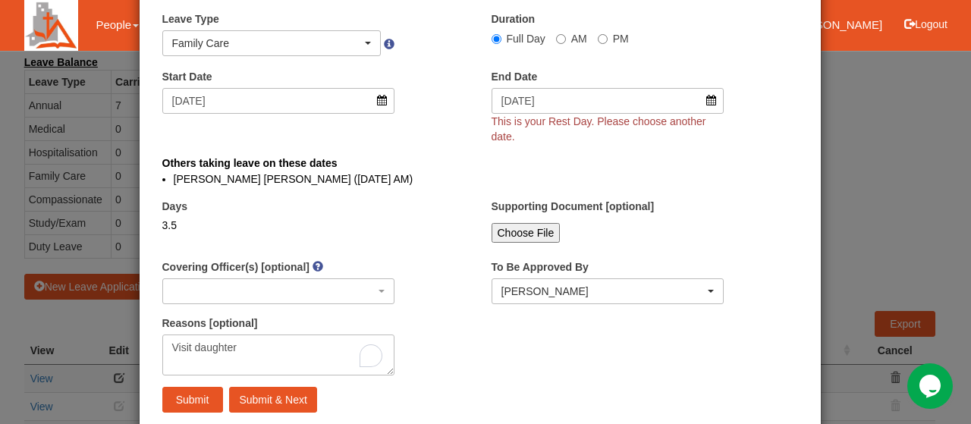
scroll to position [77, 0]
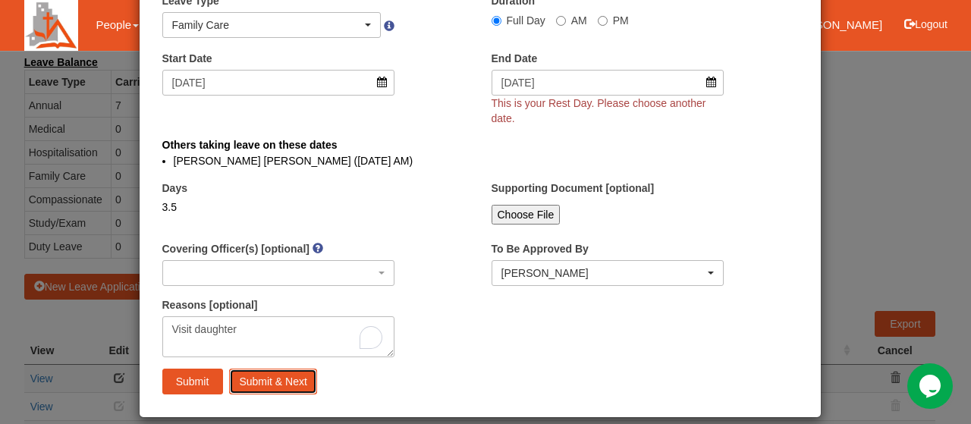
click at [240, 369] on input "Submit & Next" at bounding box center [272, 382] width 87 height 26
click at [196, 369] on input "Submit" at bounding box center [192, 382] width 61 height 26
click at [263, 369] on input "Submit & Next" at bounding box center [272, 382] width 87 height 26
click at [264, 369] on input "Submit & Next" at bounding box center [272, 382] width 87 height 26
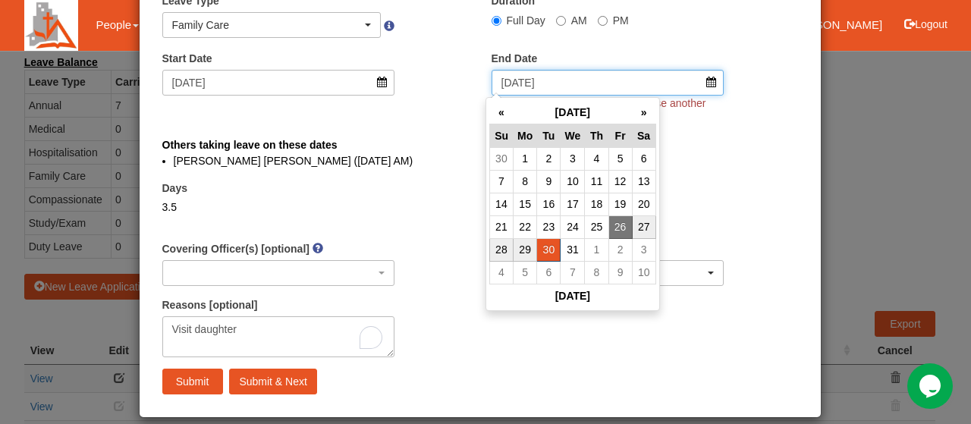
click at [706, 82] on input "30/12/2025" at bounding box center [608, 83] width 233 height 26
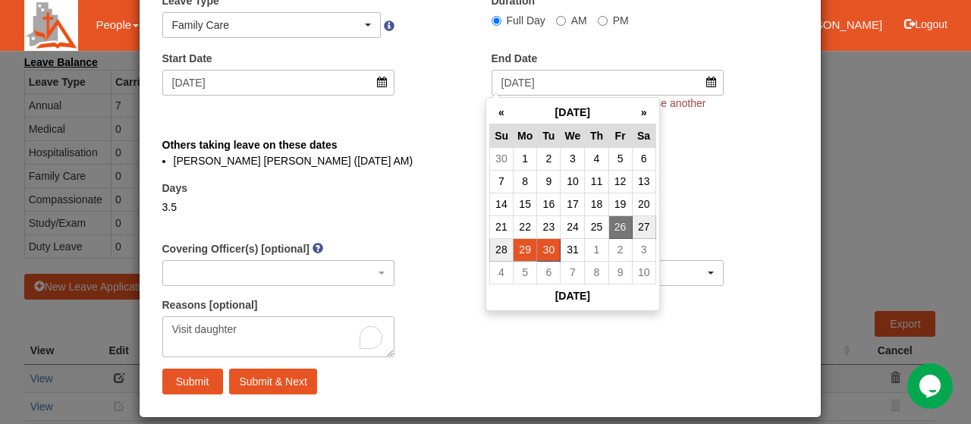
click at [528, 253] on td "29" at bounding box center [525, 249] width 24 height 23
type input "29/12/2025"
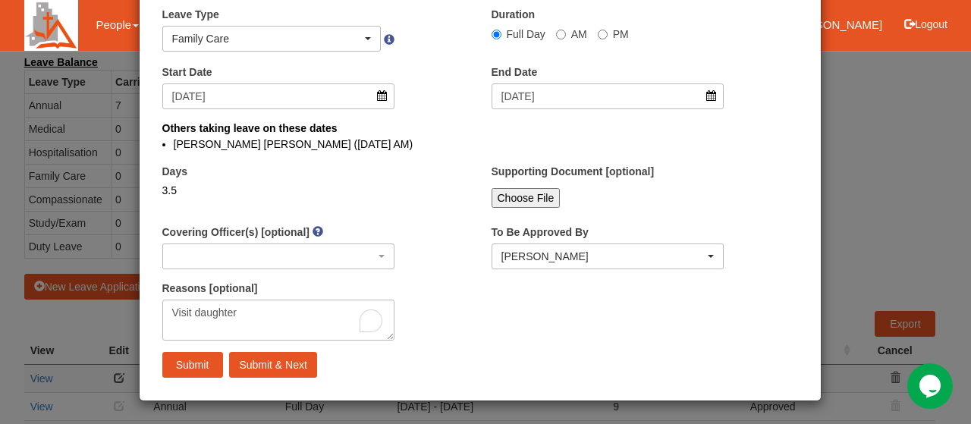
scroll to position [62, 0]
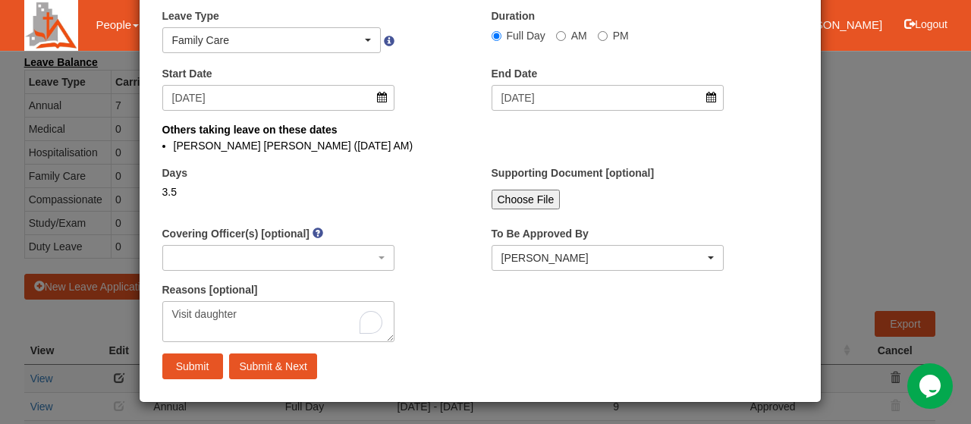
select select
click at [292, 364] on input "Submit & Next" at bounding box center [272, 367] width 87 height 26
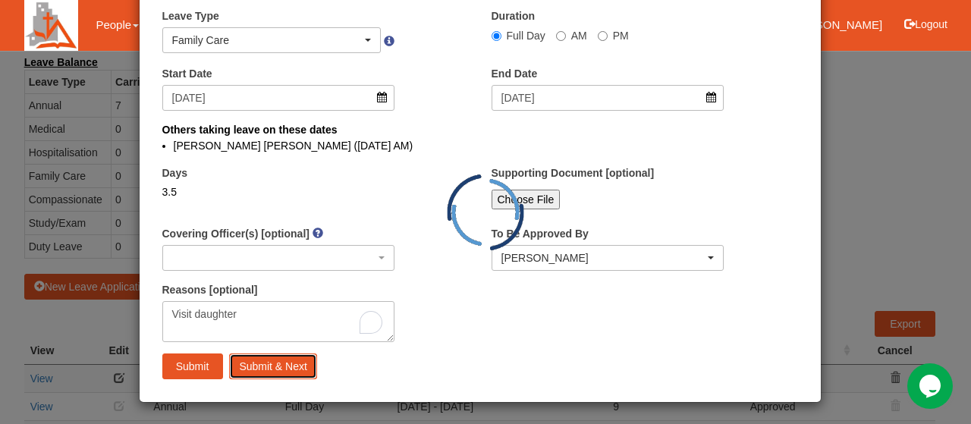
select select "1"
select select
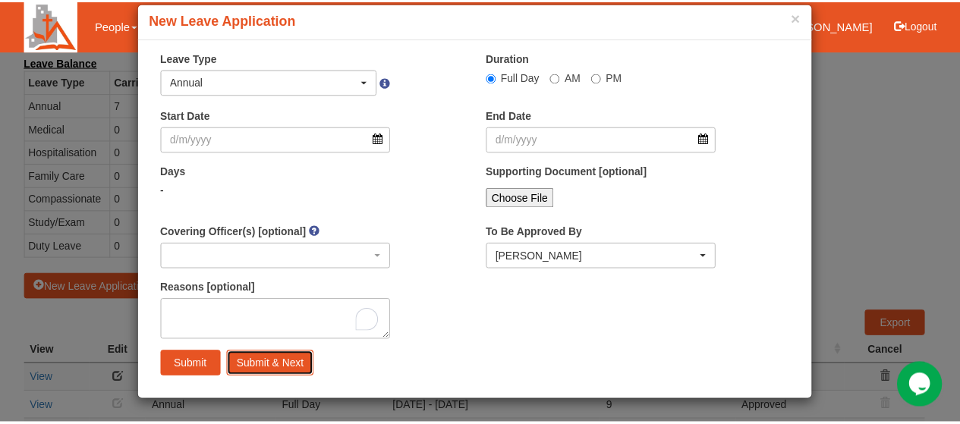
scroll to position [19, 0]
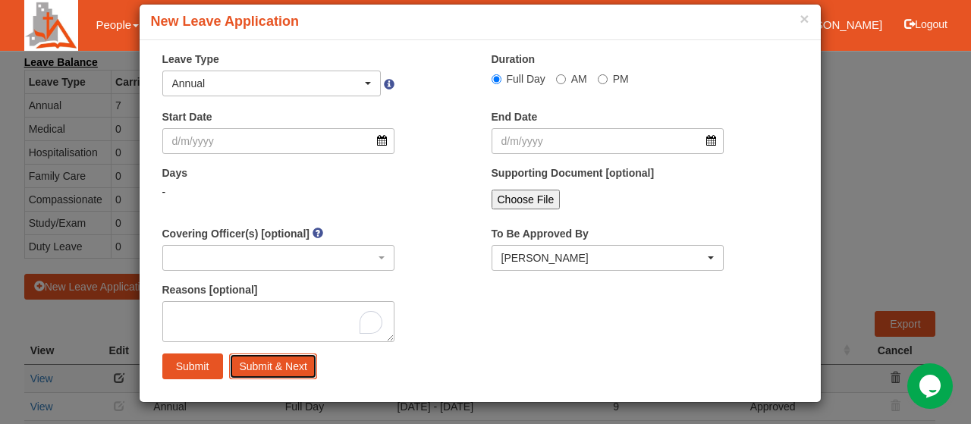
select select "50"
click at [801, 15] on button "×" at bounding box center [804, 19] width 9 height 16
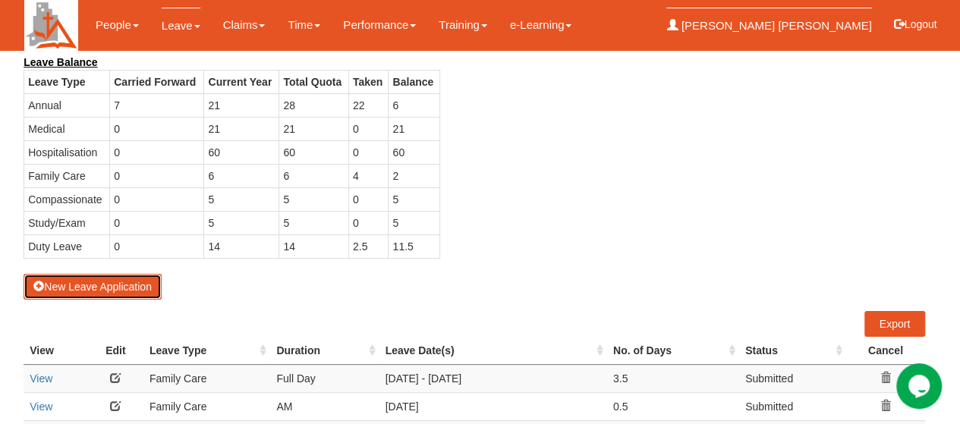
click at [801, 15] on link "[PERSON_NAME] [PERSON_NAME]" at bounding box center [768, 26] width 205 height 36
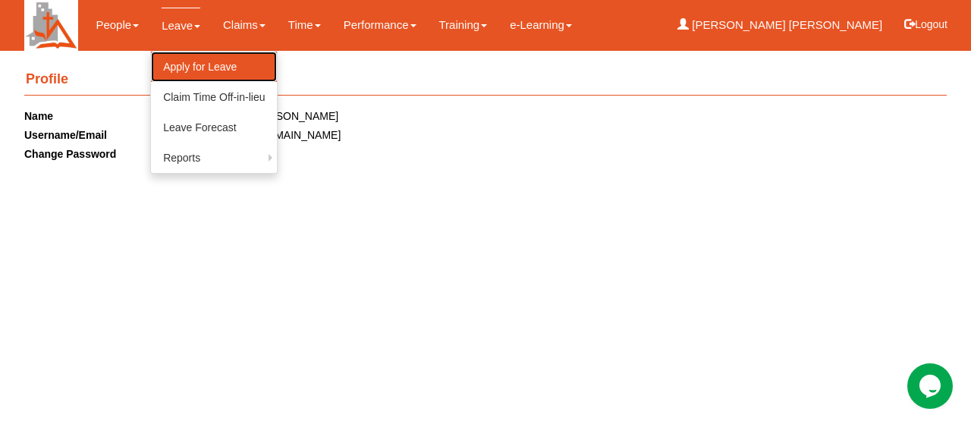
click at [194, 66] on link "Apply for Leave" at bounding box center [214, 67] width 126 height 30
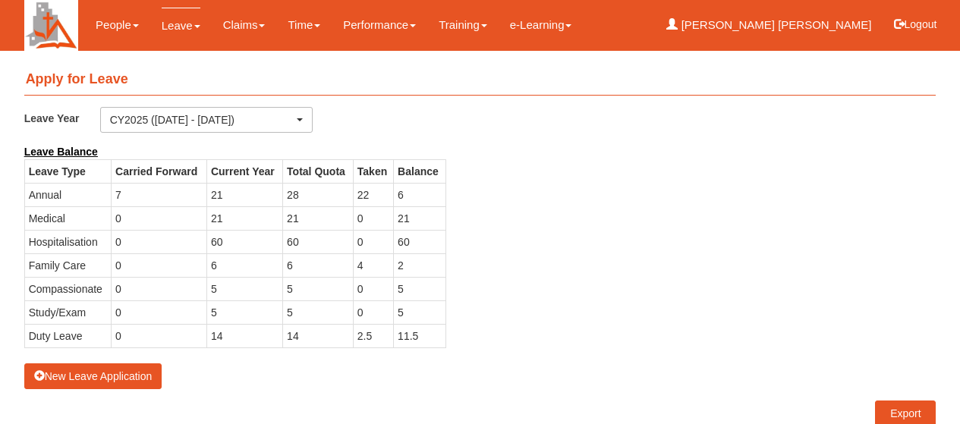
select select "50"
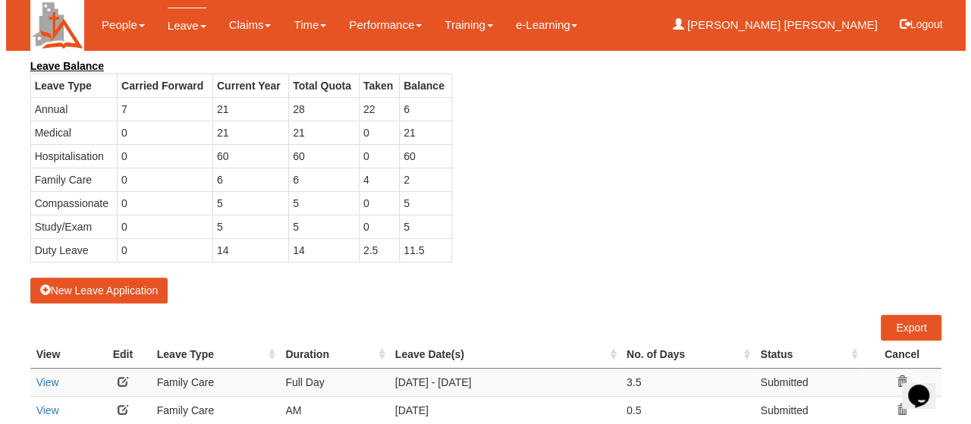
scroll to position [56, 0]
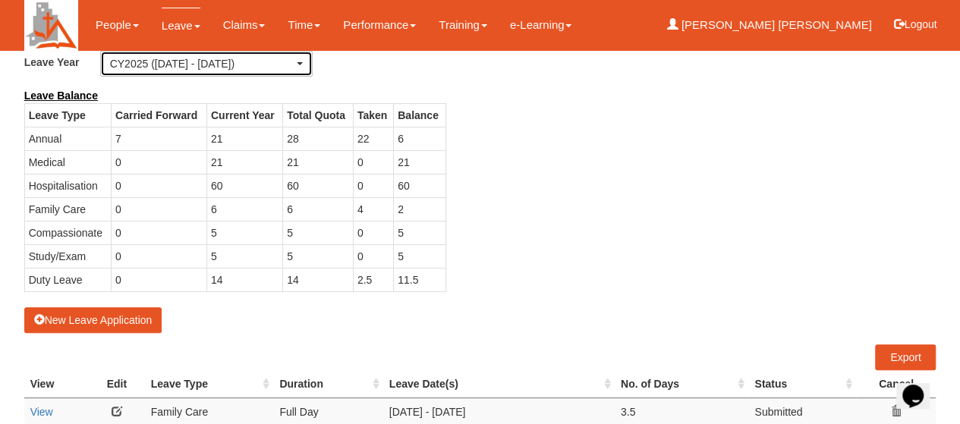
click at [302, 60] on div "CY2025 (1/1/2025 - 31/12/2025)" at bounding box center [206, 63] width 193 height 15
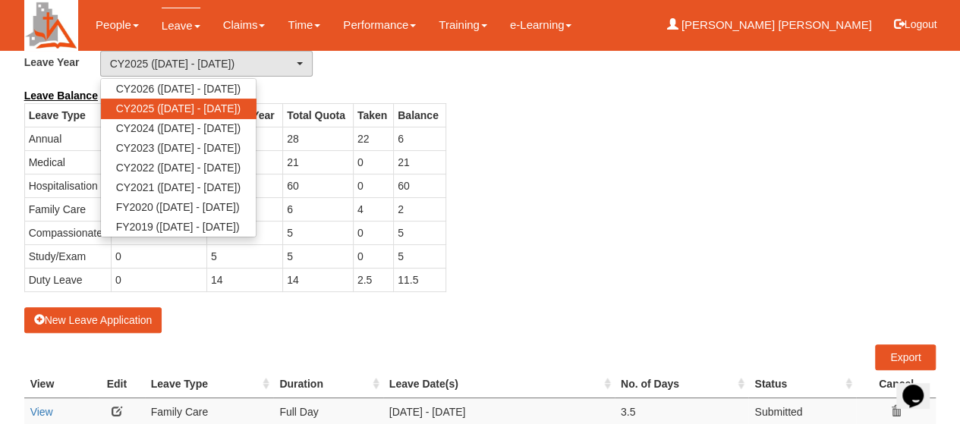
click at [574, 139] on div "Leave Balance Leave Type Carried Forward Current Year Total Quota Taken Balance…" at bounding box center [469, 197] width 912 height 219
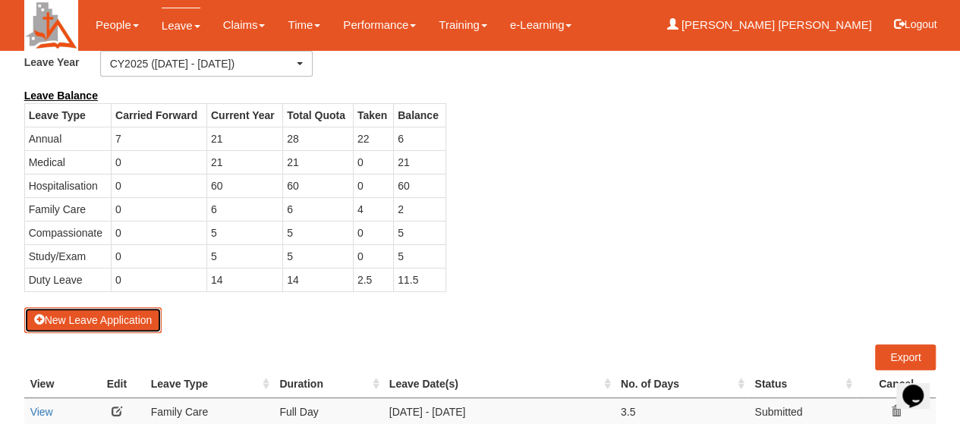
click at [97, 319] on button "New Leave Application" at bounding box center [93, 320] width 138 height 26
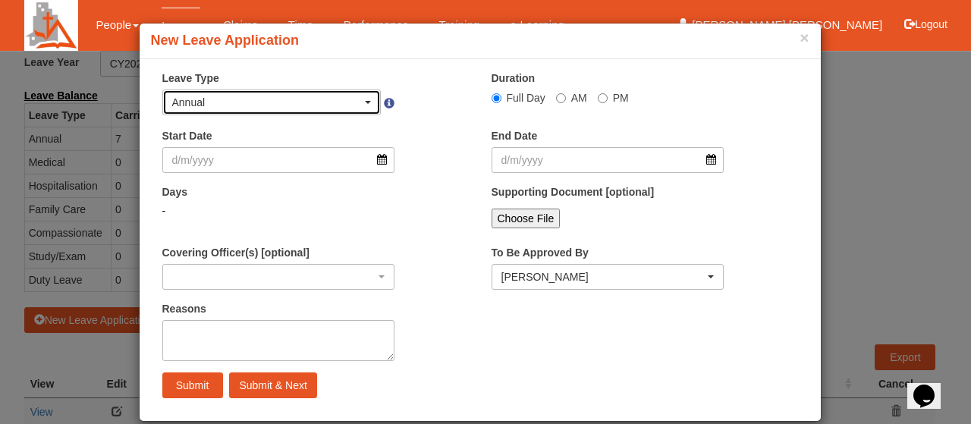
click at [365, 101] on span "button" at bounding box center [368, 102] width 6 height 3
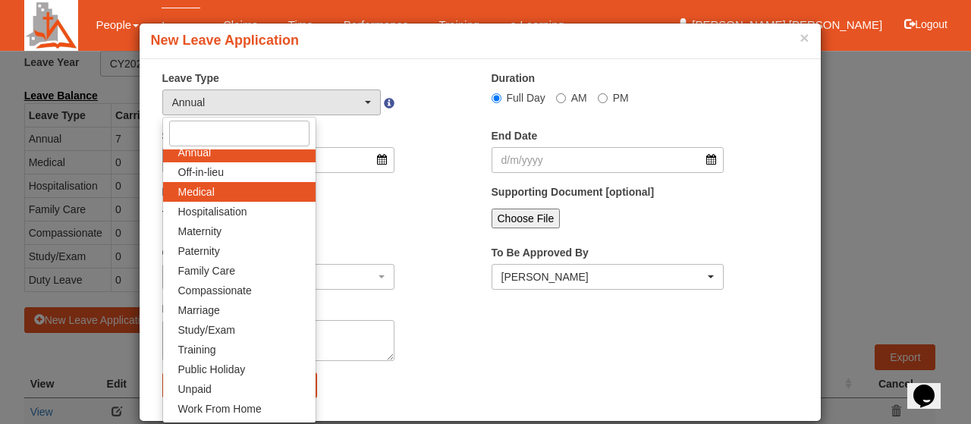
scroll to position [3, 0]
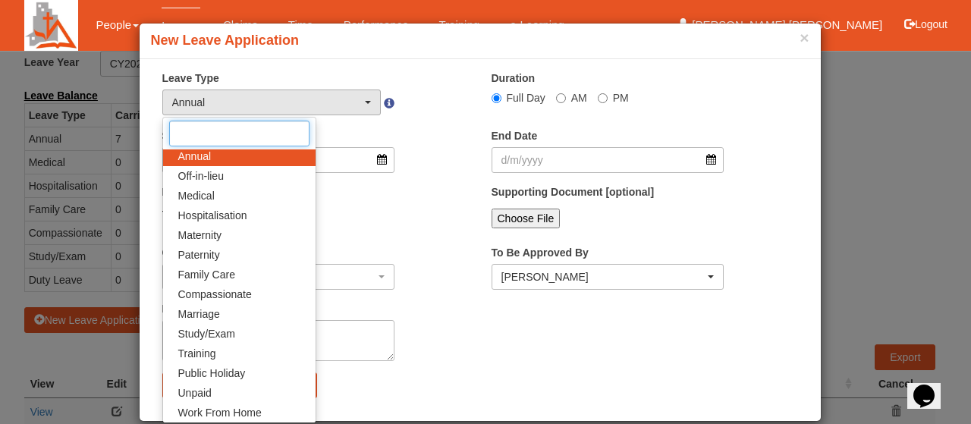
click at [233, 132] on input "Search" at bounding box center [239, 134] width 140 height 26
click at [365, 101] on span "button" at bounding box center [368, 102] width 6 height 3
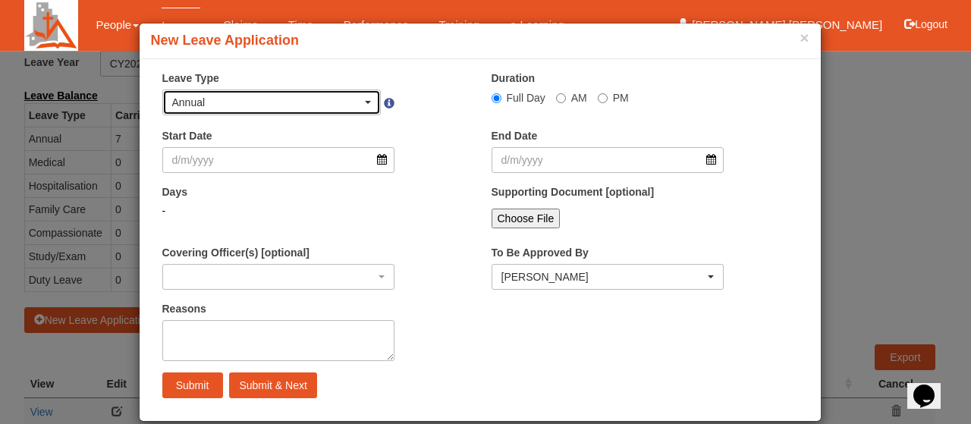
click at [365, 101] on span "button" at bounding box center [368, 102] width 6 height 3
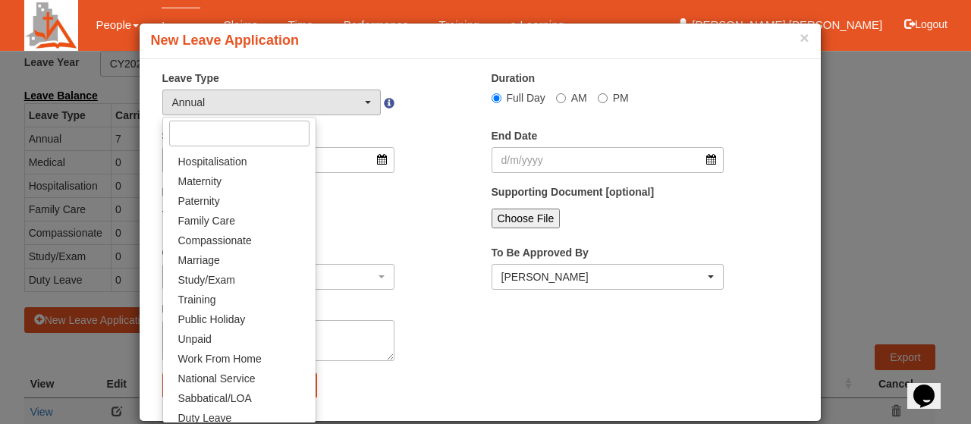
scroll to position [61, 0]
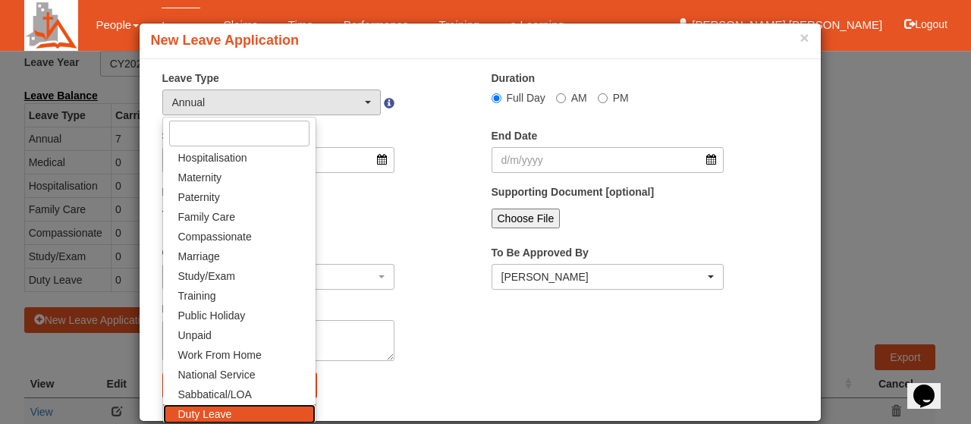
click at [252, 418] on link "Duty Leave" at bounding box center [239, 414] width 152 height 20
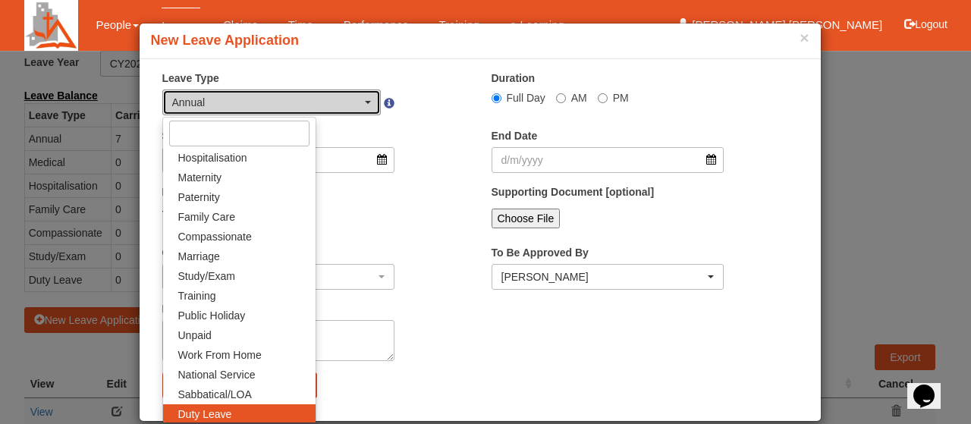
select select "25"
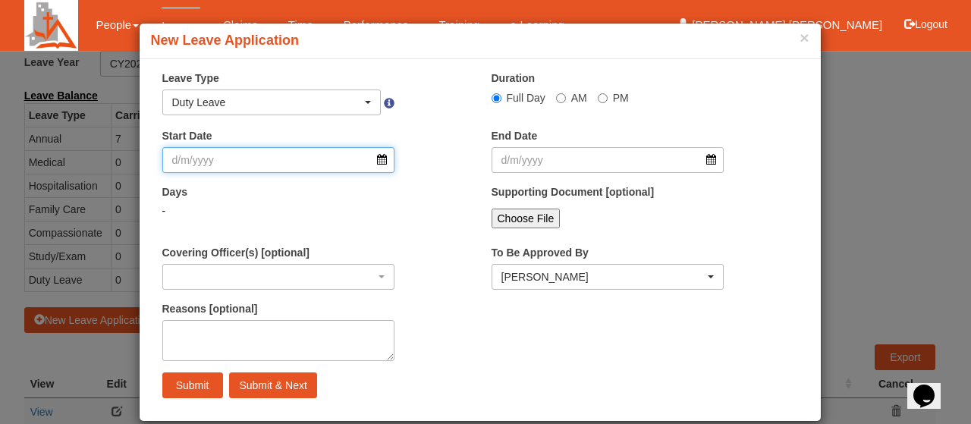
click at [380, 159] on input "Start Date" at bounding box center [278, 160] width 233 height 26
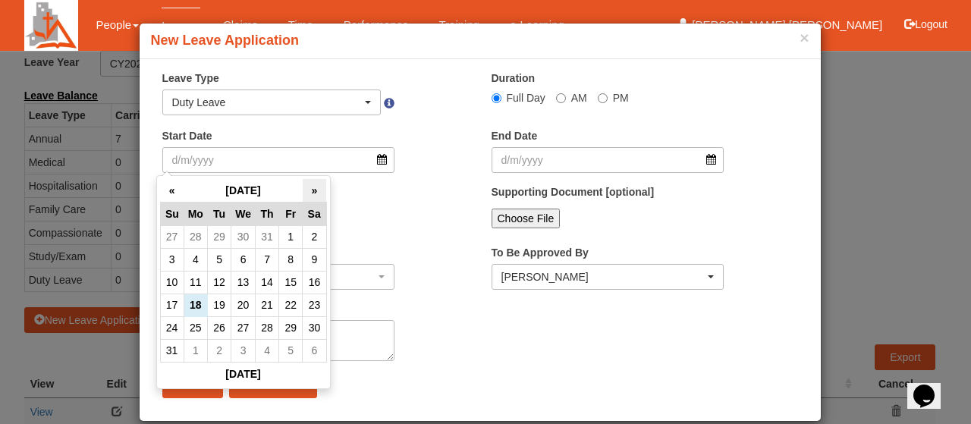
click at [306, 188] on th "»" at bounding box center [315, 191] width 24 height 24
click at [317, 190] on th "»" at bounding box center [315, 191] width 24 height 24
click at [174, 260] on td "7" at bounding box center [172, 259] width 24 height 23
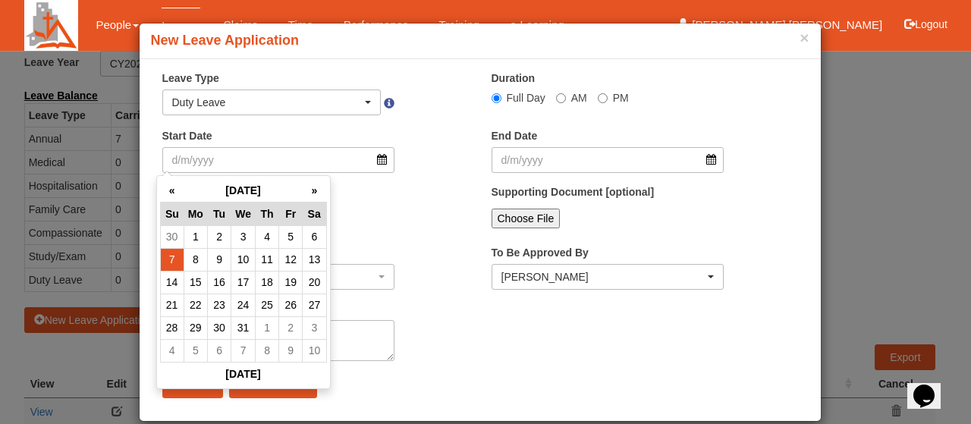
radio input "true"
type input "7/12/2025"
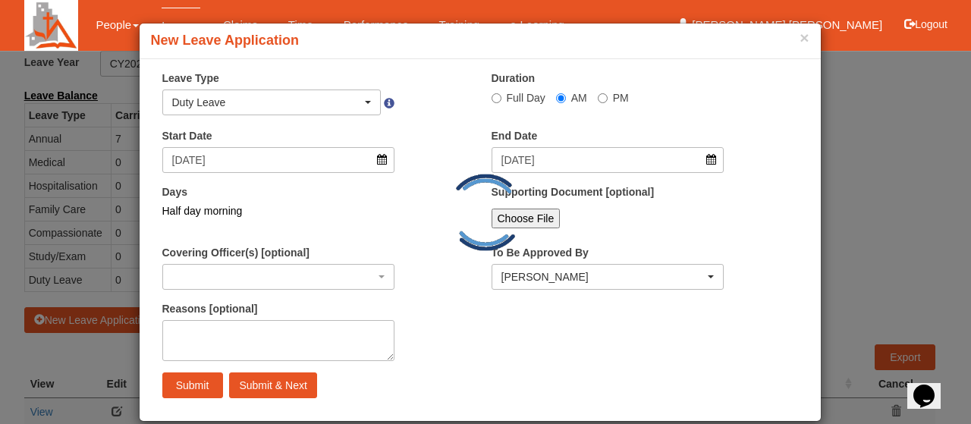
select select
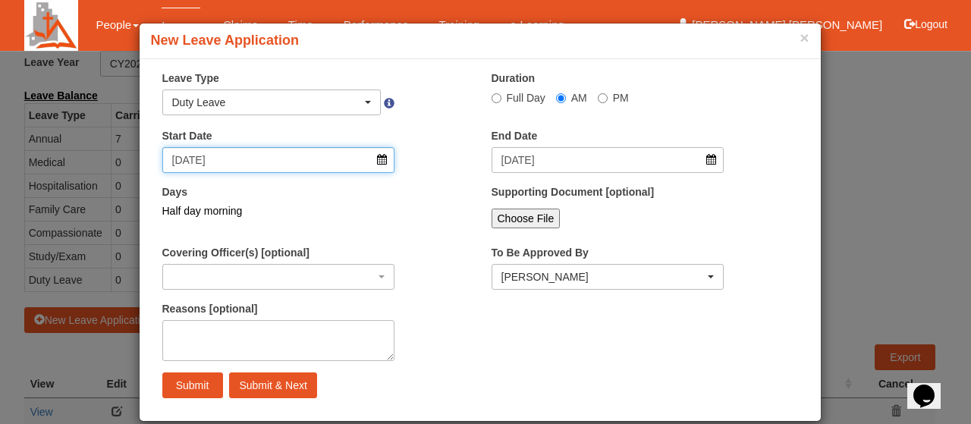
click at [379, 160] on input "7/12/2025" at bounding box center [278, 160] width 233 height 26
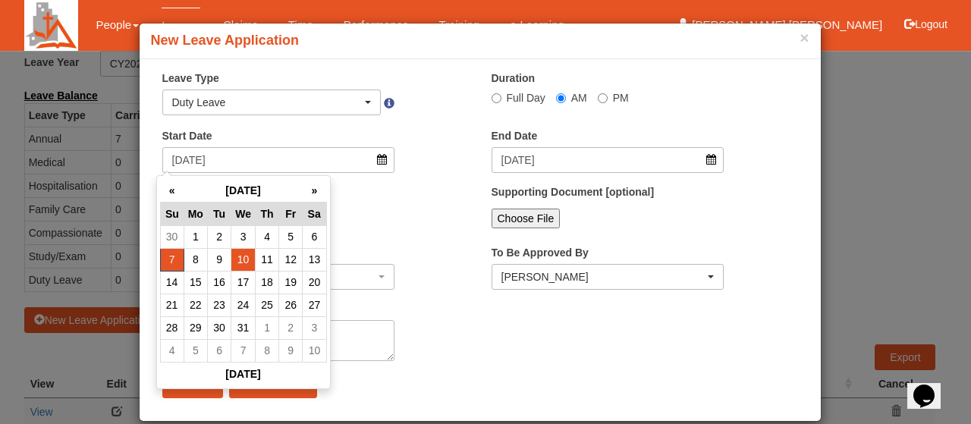
click at [246, 260] on td "10" at bounding box center [243, 259] width 24 height 23
type input "10/12/2025"
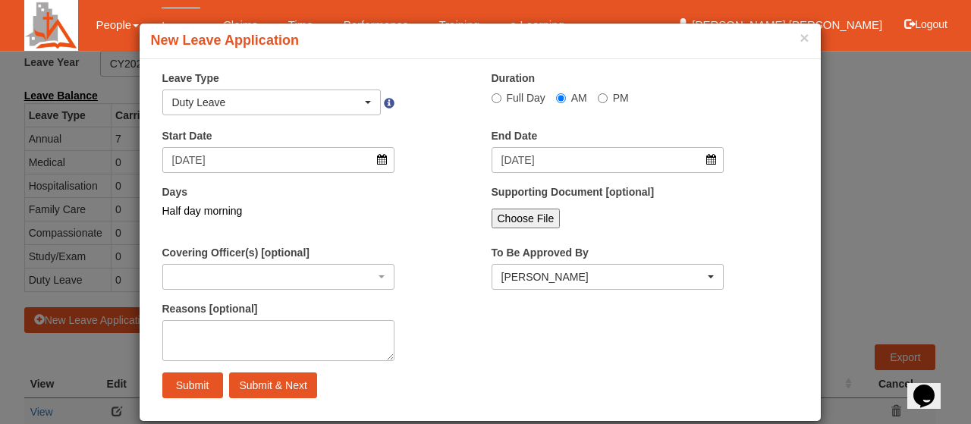
select select
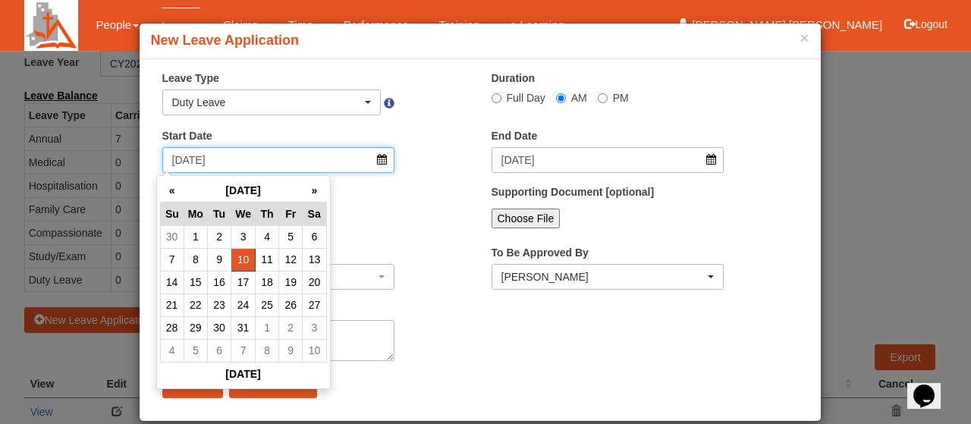
click at [381, 154] on input "10/12/2025" at bounding box center [278, 160] width 233 height 26
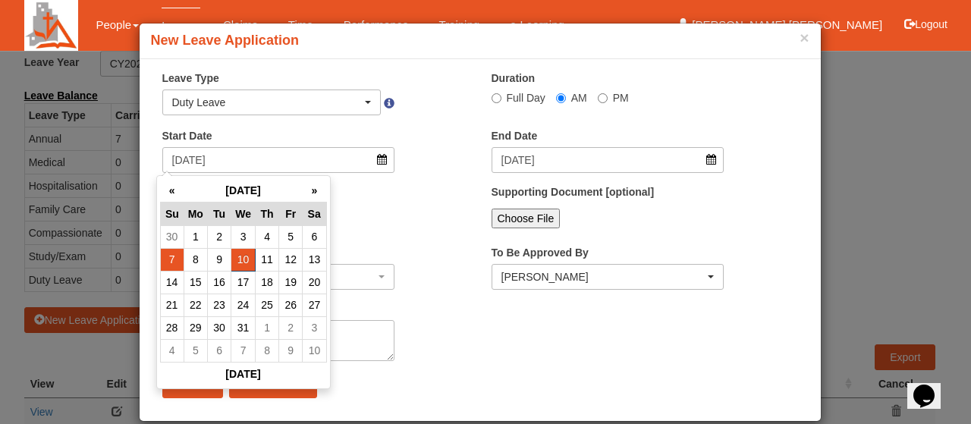
click at [168, 260] on td "7" at bounding box center [172, 259] width 24 height 23
type input "7/12/2025"
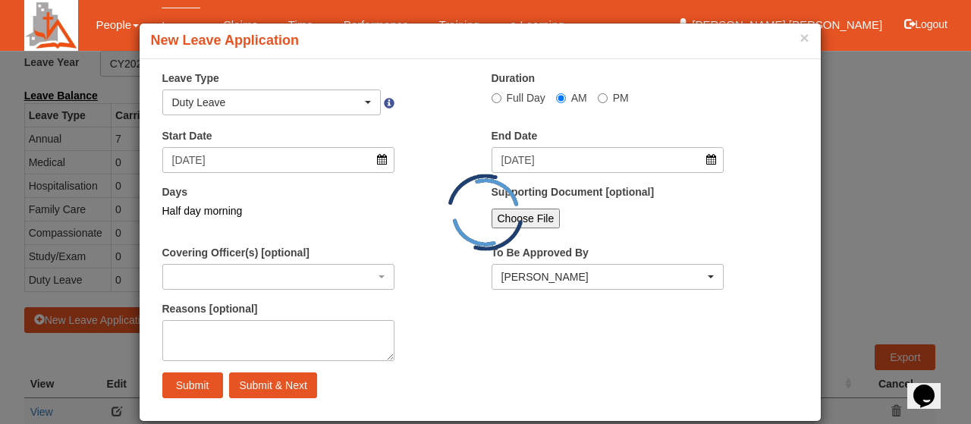
select select
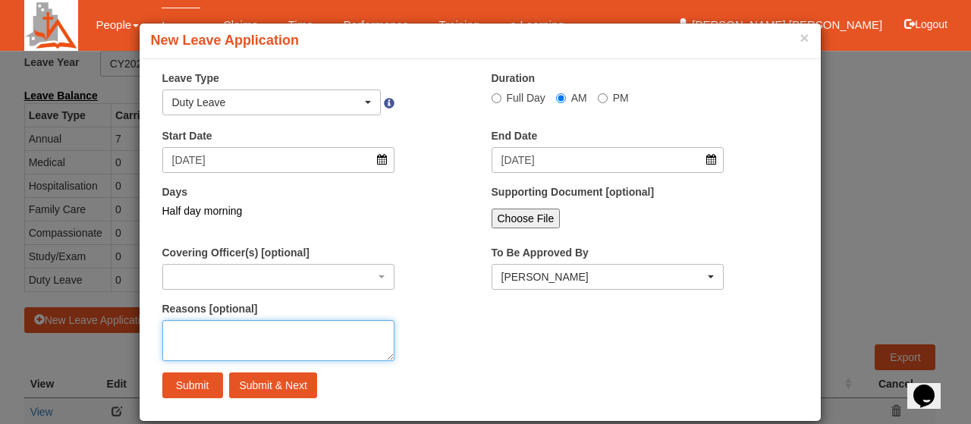
click at [170, 328] on textarea "Reasons [optional]" at bounding box center [278, 340] width 233 height 41
type textarea "M"
type textarea "Mandar"
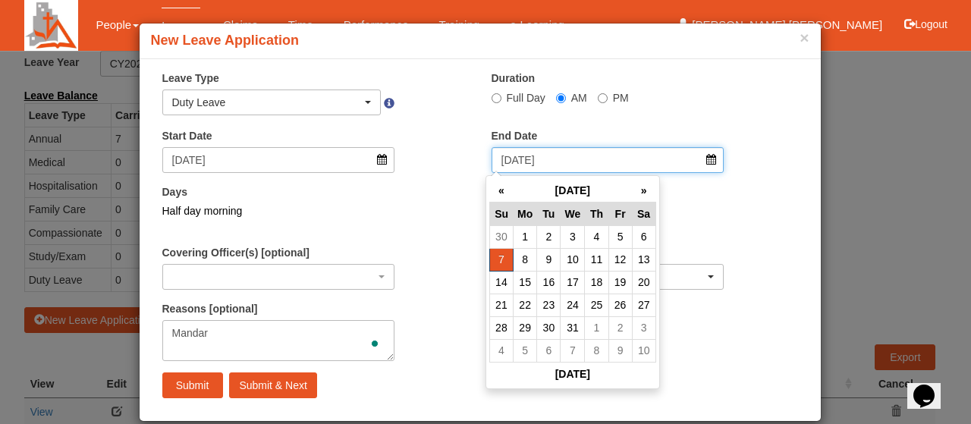
click at [707, 163] on input "7/12/2025" at bounding box center [608, 160] width 233 height 26
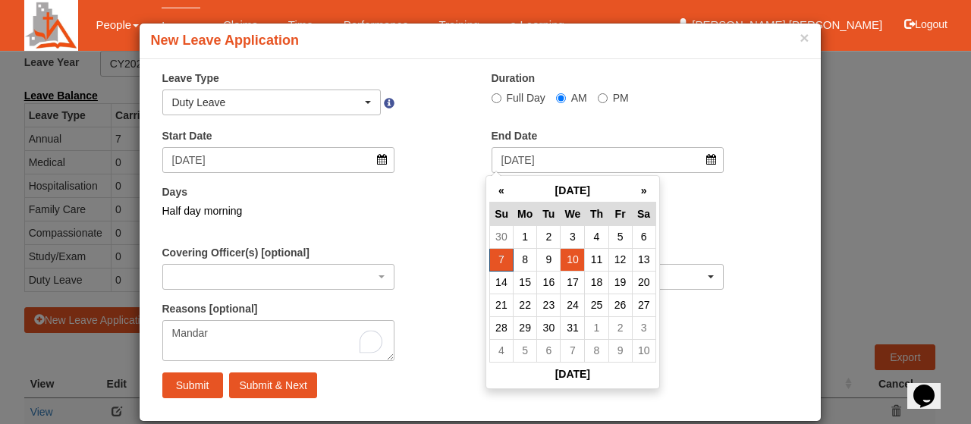
click at [578, 262] on td "10" at bounding box center [573, 259] width 24 height 23
type input "7/12/2025"
select select
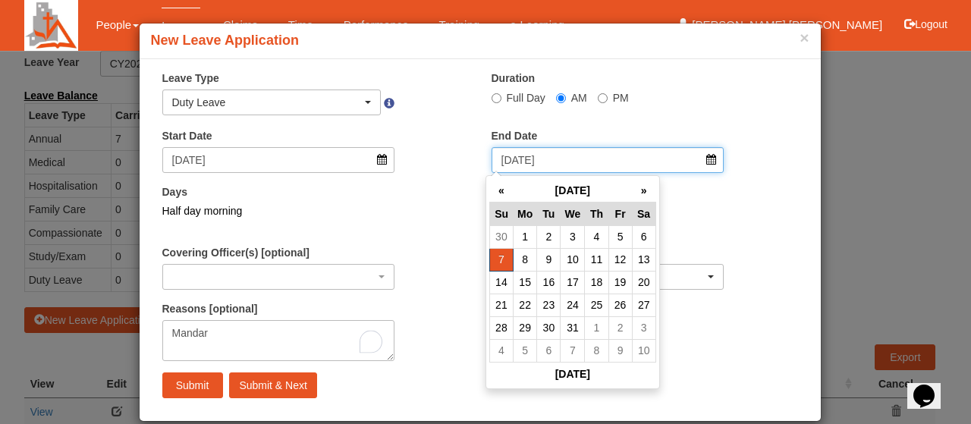
click at [715, 155] on input "7/12/2025" at bounding box center [608, 160] width 233 height 26
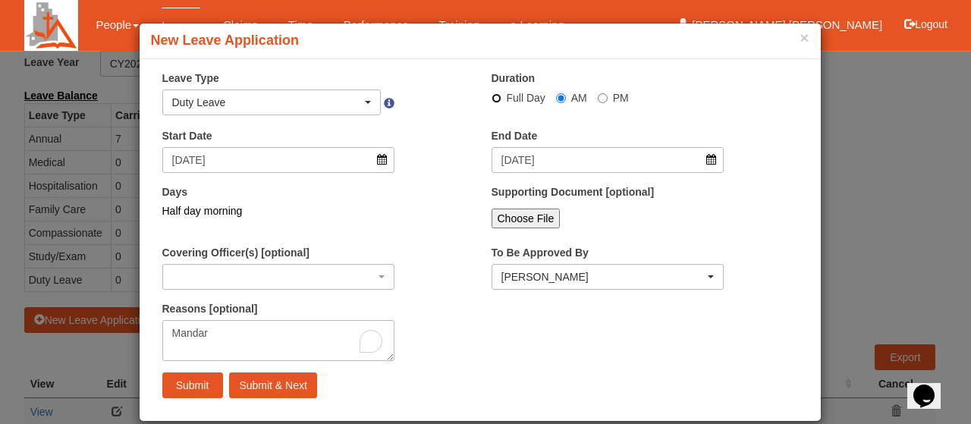
click at [492, 95] on input "Full Day" at bounding box center [497, 98] width 10 height 10
radio input "true"
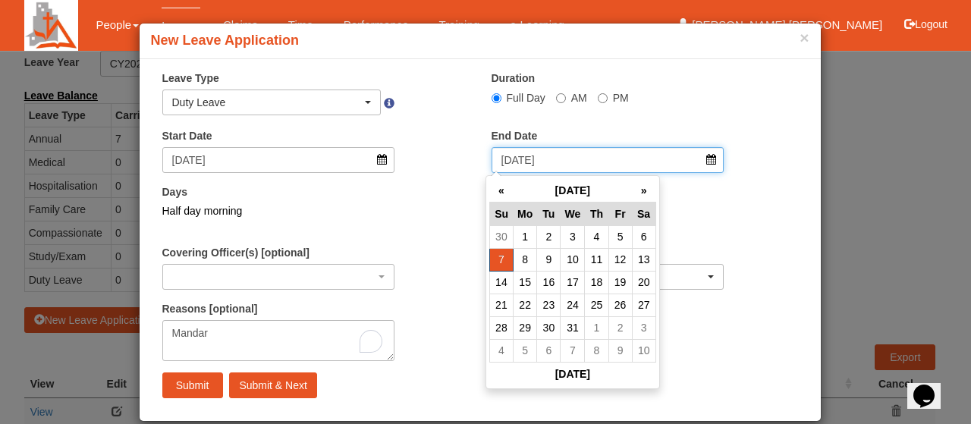
click at [707, 165] on input "7/12/2025" at bounding box center [608, 160] width 233 height 26
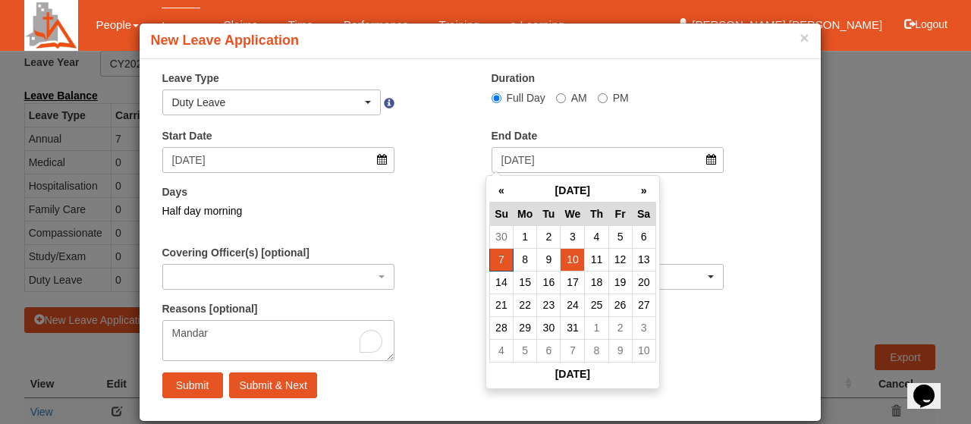
click at [577, 260] on td "10" at bounding box center [573, 259] width 24 height 23
type input "10/12/2025"
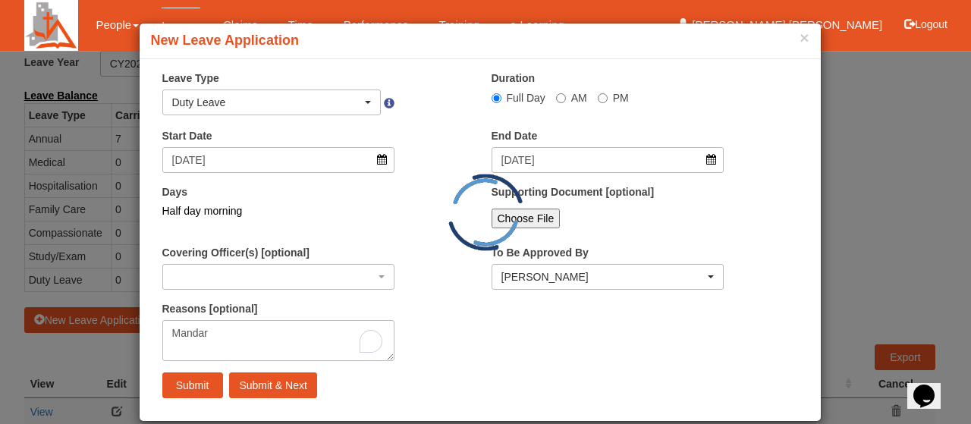
select select
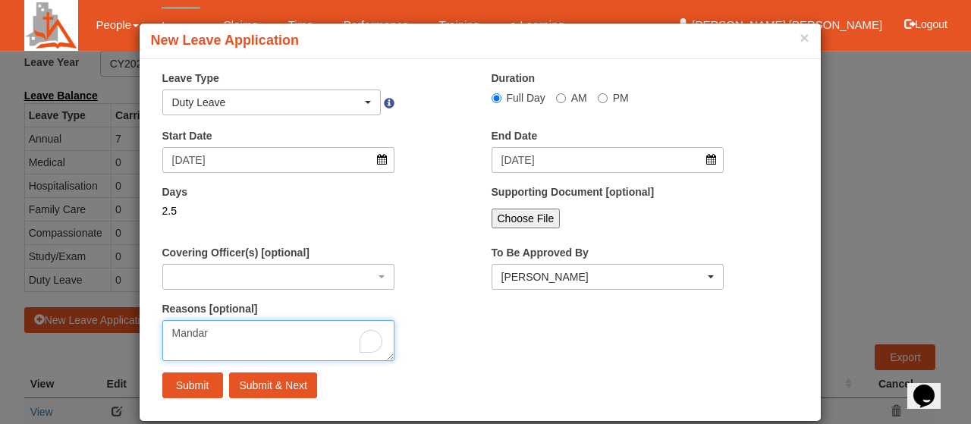
click at [214, 332] on textarea "Mandar" at bounding box center [278, 340] width 233 height 41
type textarea "M"
click at [221, 337] on textarea "Reasons [optional]" at bounding box center [278, 340] width 233 height 41
click at [248, 333] on textarea "Mandarin service retreat" at bounding box center [278, 340] width 233 height 41
type textarea "Mandarin service retreat"
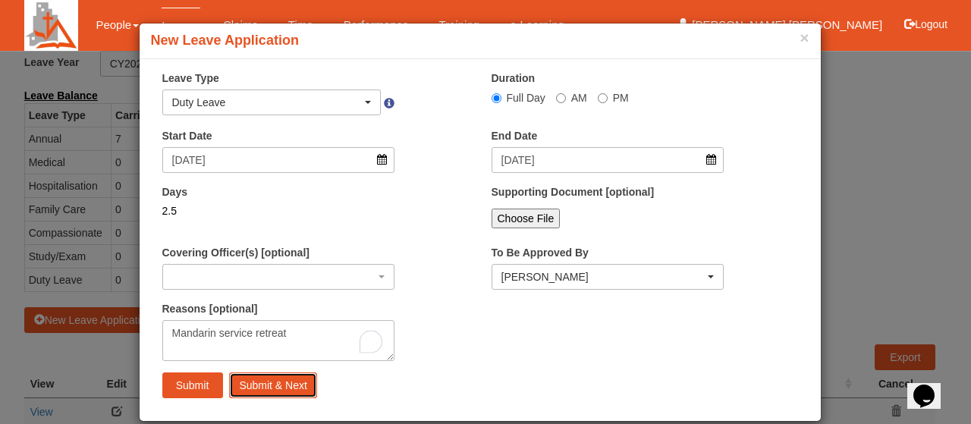
click at [266, 386] on input "Submit & Next" at bounding box center [272, 385] width 87 height 26
select select "1"
select select
select select "50"
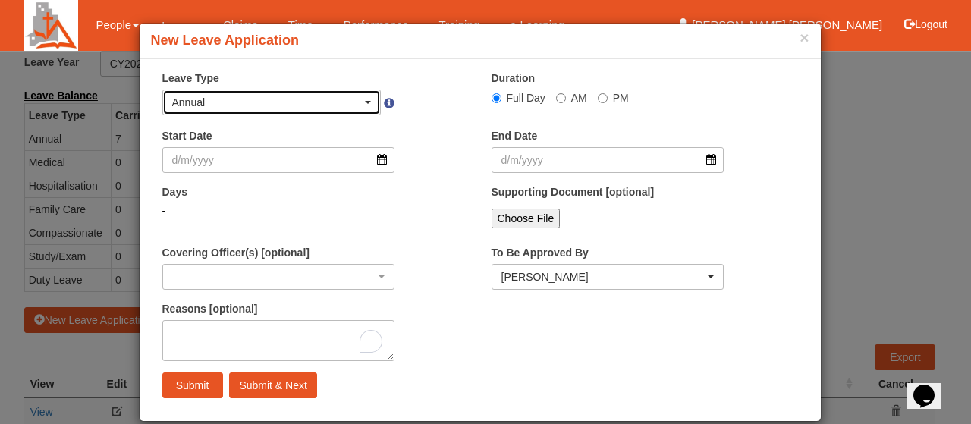
click at [364, 98] on div "Annual" at bounding box center [272, 102] width 200 height 15
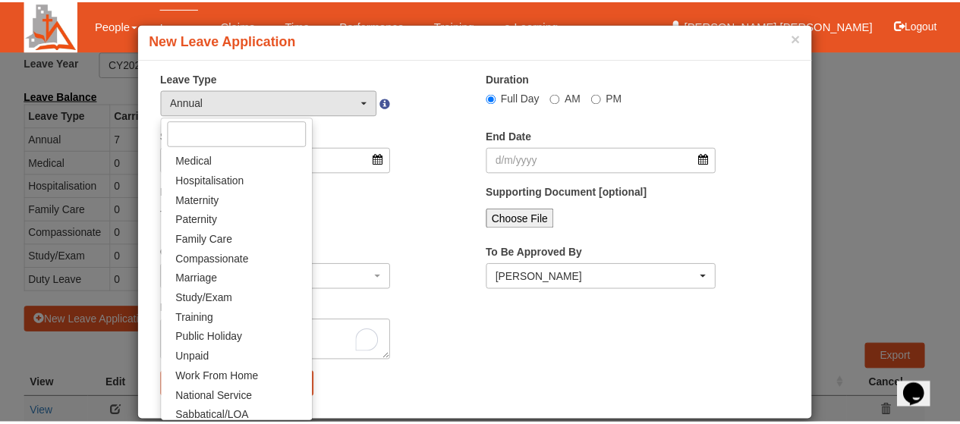
scroll to position [0, 0]
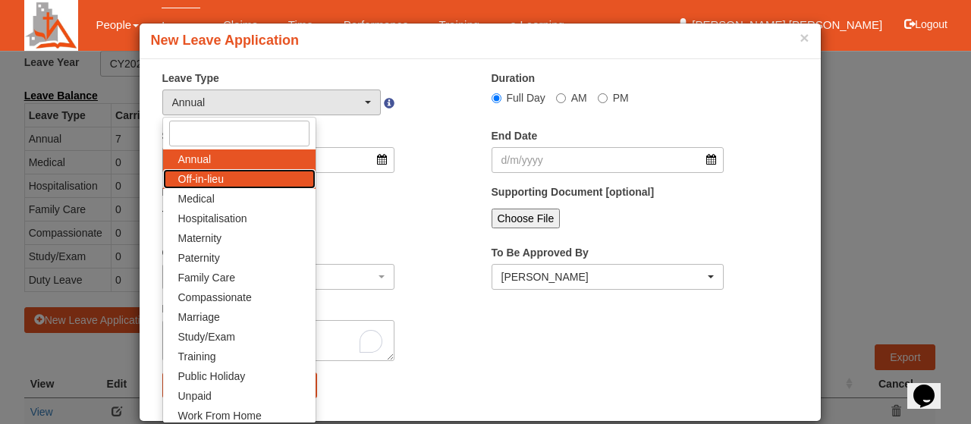
click at [243, 178] on link "Off-in-lieu" at bounding box center [239, 179] width 152 height 20
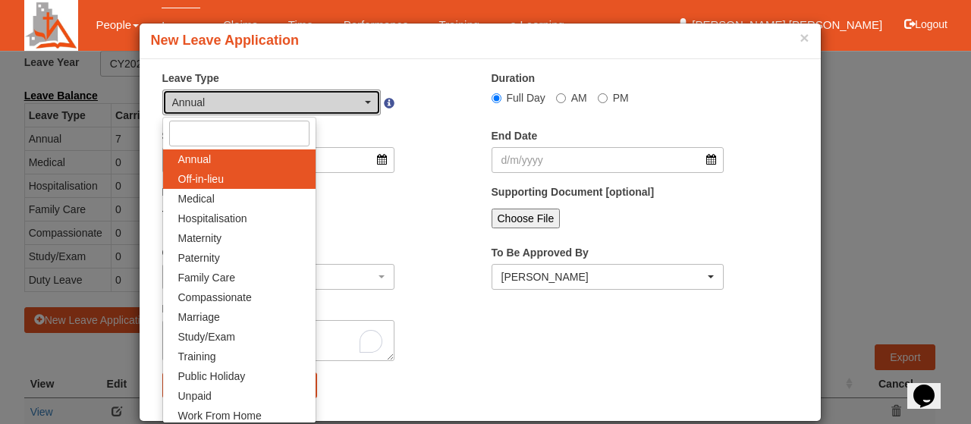
select select "3"
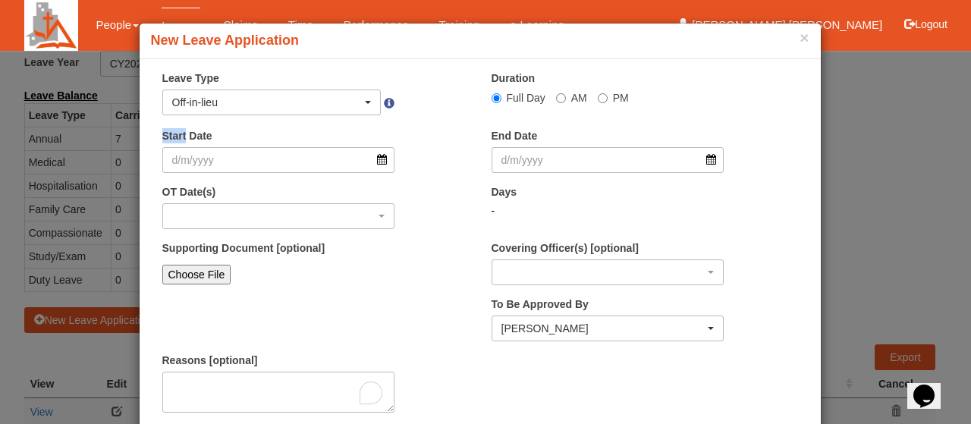
click at [243, 178] on div "Start Date" at bounding box center [315, 156] width 329 height 56
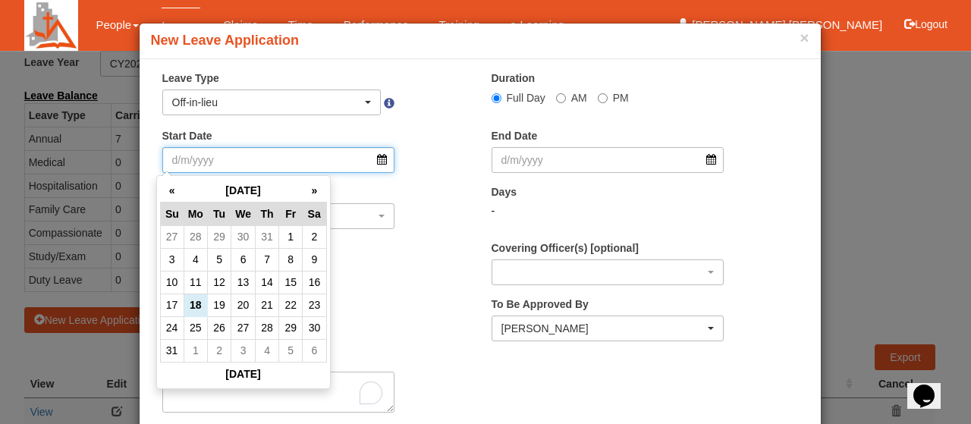
click at [382, 159] on input "Start Date" at bounding box center [278, 160] width 233 height 26
click at [316, 189] on th "»" at bounding box center [315, 191] width 24 height 24
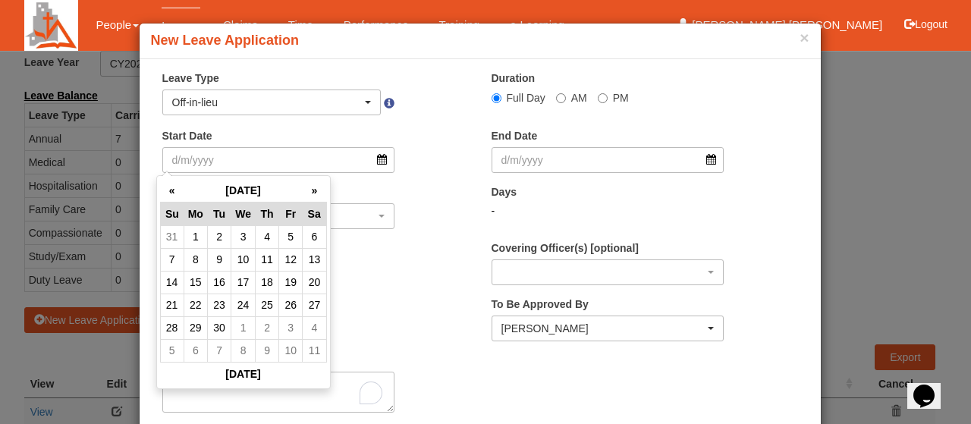
click at [316, 189] on th "»" at bounding box center [315, 191] width 24 height 24
click at [171, 191] on th "«" at bounding box center [172, 191] width 24 height 24
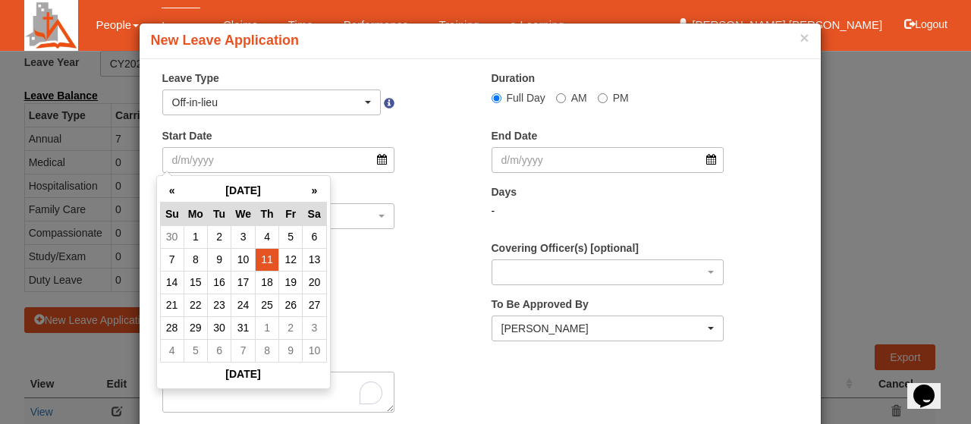
click at [272, 259] on td "11" at bounding box center [268, 259] width 24 height 23
type input "11/12/2025"
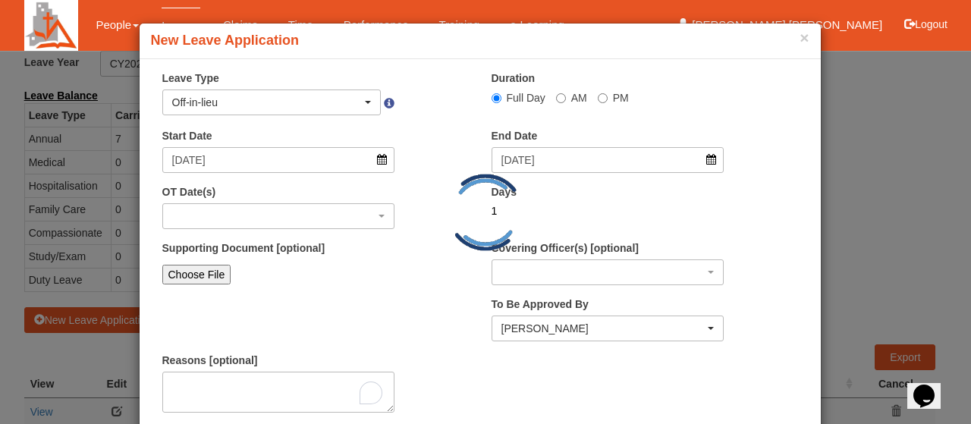
select select
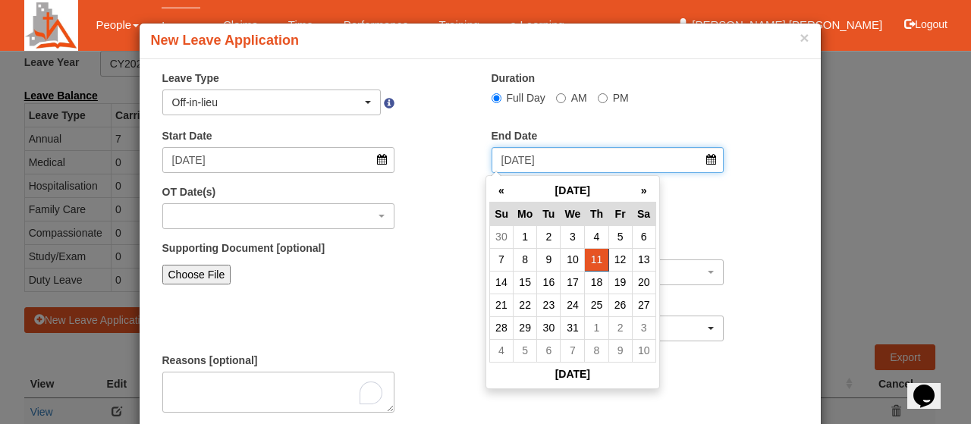
click at [710, 160] on input "11/12/2025" at bounding box center [608, 160] width 233 height 26
click at [618, 259] on td "12" at bounding box center [620, 259] width 24 height 23
type input "12/12/2025"
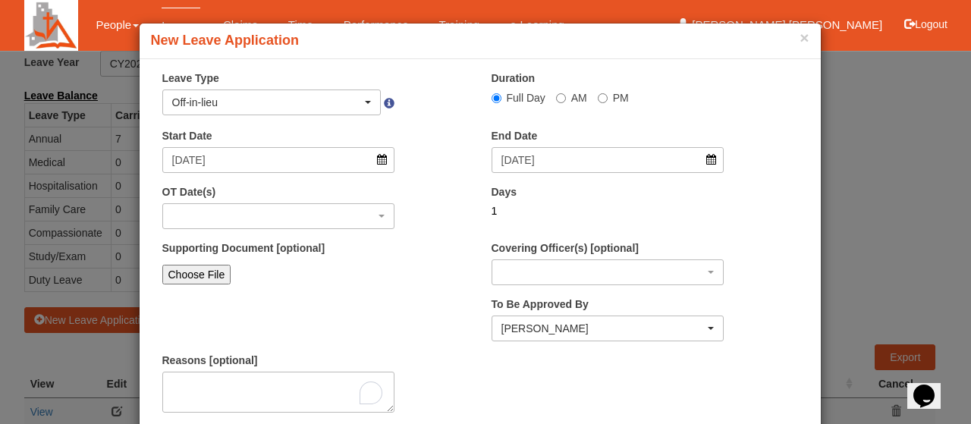
select select
click at [272, 216] on div "button" at bounding box center [278, 216] width 231 height 24
click at [379, 212] on div "button" at bounding box center [278, 216] width 231 height 24
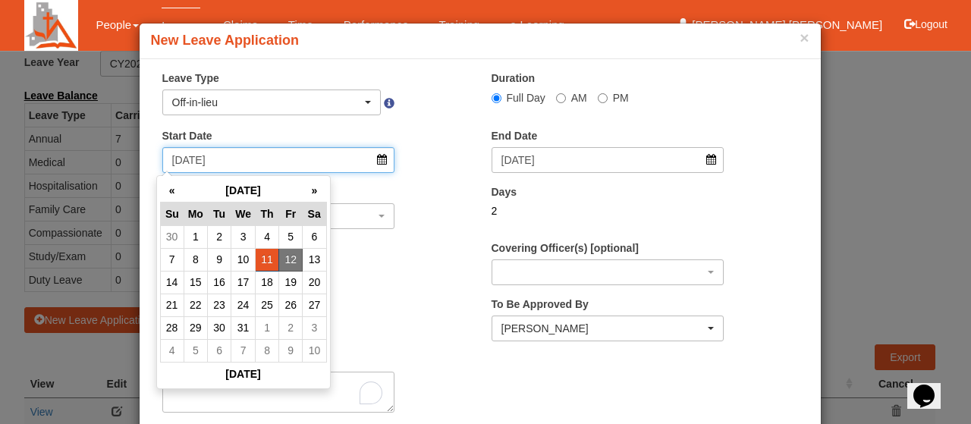
click at [375, 162] on input "11/12/2025" at bounding box center [278, 160] width 233 height 26
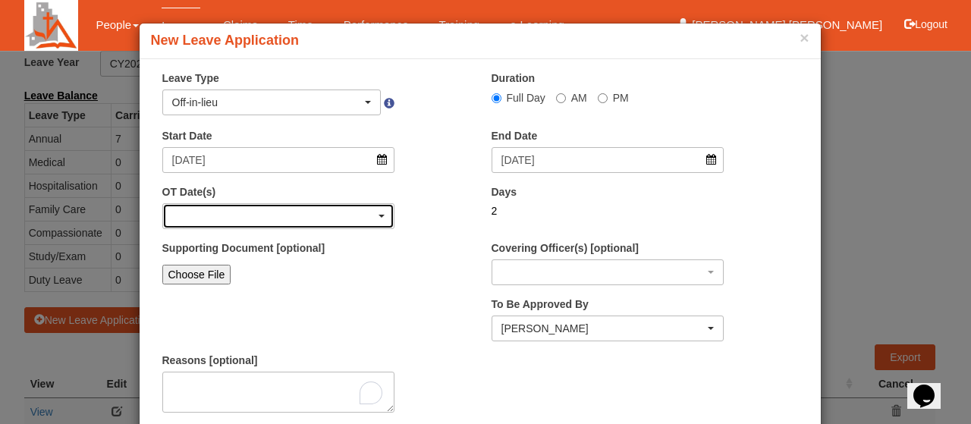
click at [369, 219] on div "button" at bounding box center [278, 216] width 231 height 24
click at [379, 215] on span "button" at bounding box center [382, 216] width 6 height 3
click at [238, 215] on div "button" at bounding box center [278, 216] width 231 height 24
click at [379, 215] on span "button" at bounding box center [382, 216] width 6 height 3
click at [180, 216] on div "button" at bounding box center [278, 216] width 231 height 24
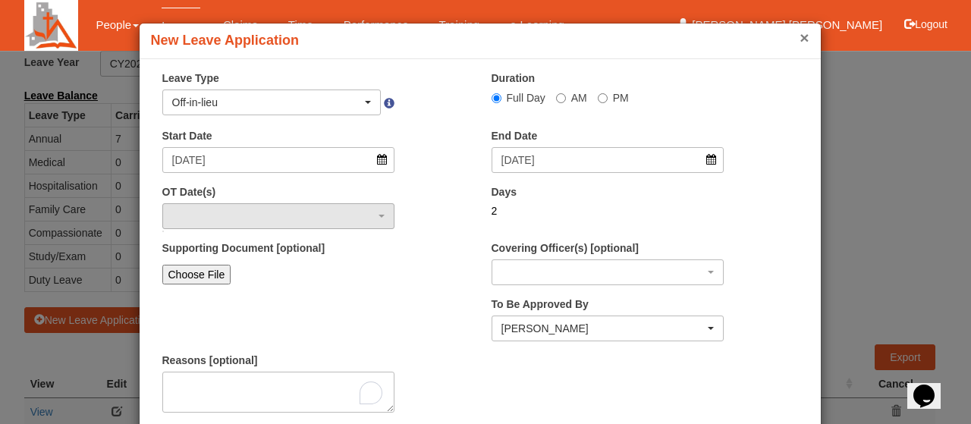
click at [800, 39] on button "×" at bounding box center [804, 38] width 9 height 16
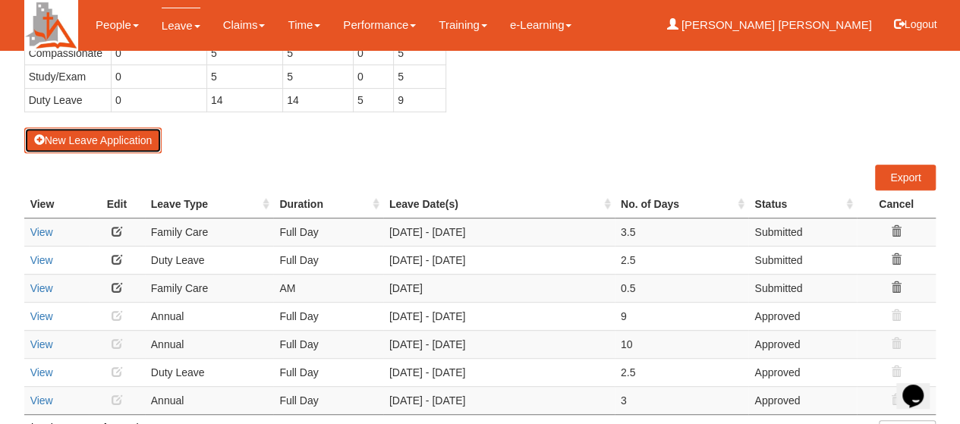
scroll to position [238, 0]
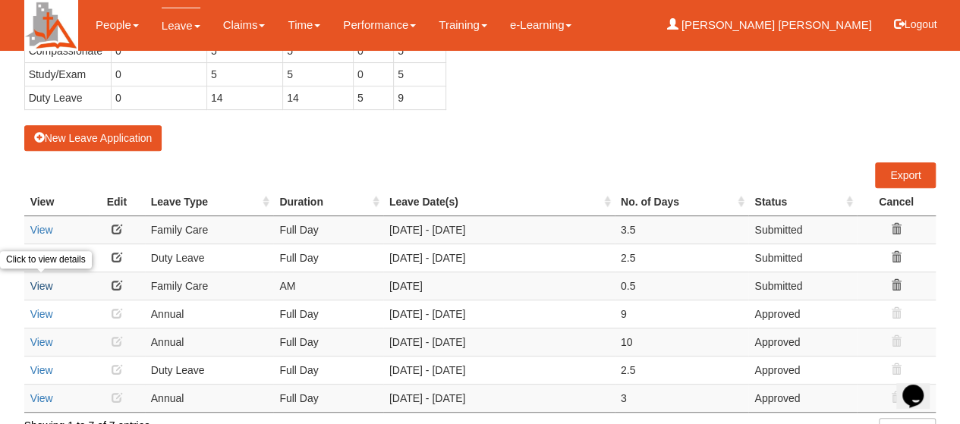
click at [47, 280] on link "View" at bounding box center [41, 286] width 23 height 12
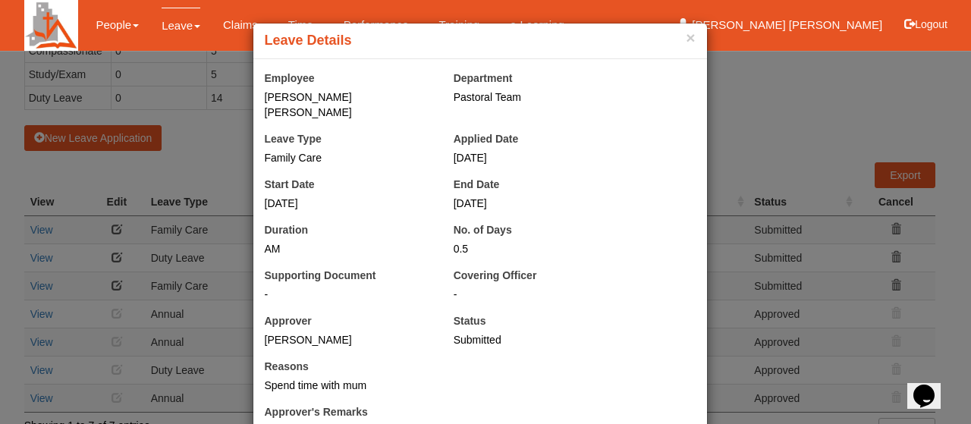
click at [693, 40] on div "× Leave Details" at bounding box center [480, 42] width 454 height 36
click at [687, 37] on button "×" at bounding box center [690, 38] width 9 height 16
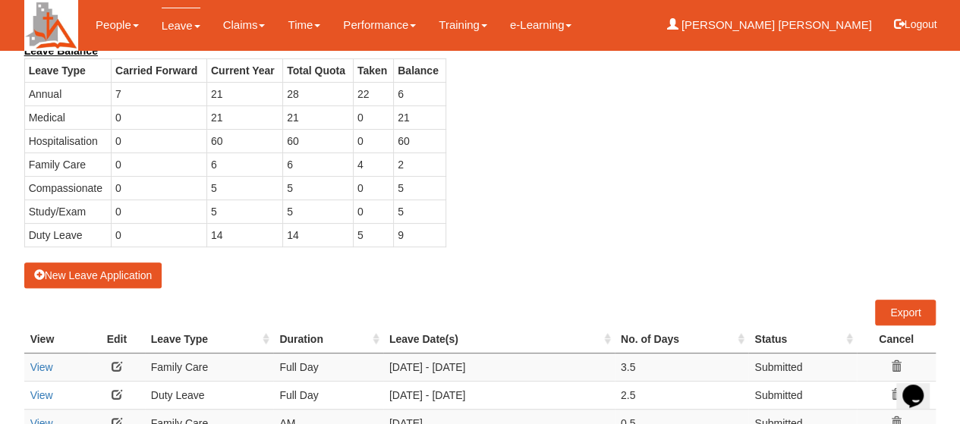
scroll to position [86, 0]
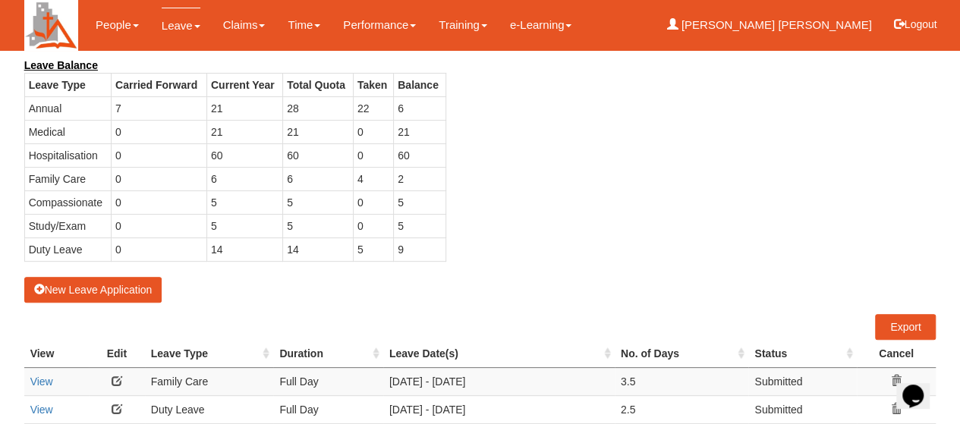
drag, startPoint x: 191, startPoint y: 8, endPoint x: 749, endPoint y: 206, distance: 591.9
click at [749, 206] on div "Leave Balance Leave Type Carried Forward Current Year Total Quota Taken Balance…" at bounding box center [469, 167] width 912 height 219
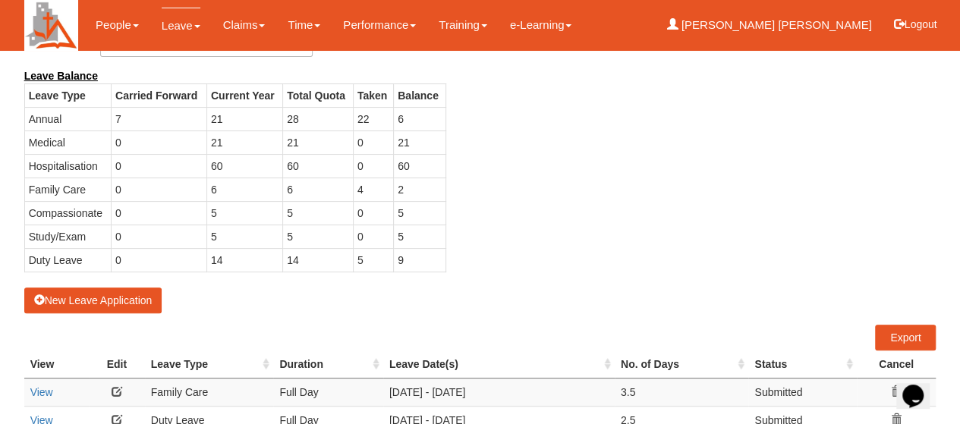
scroll to position [0, 0]
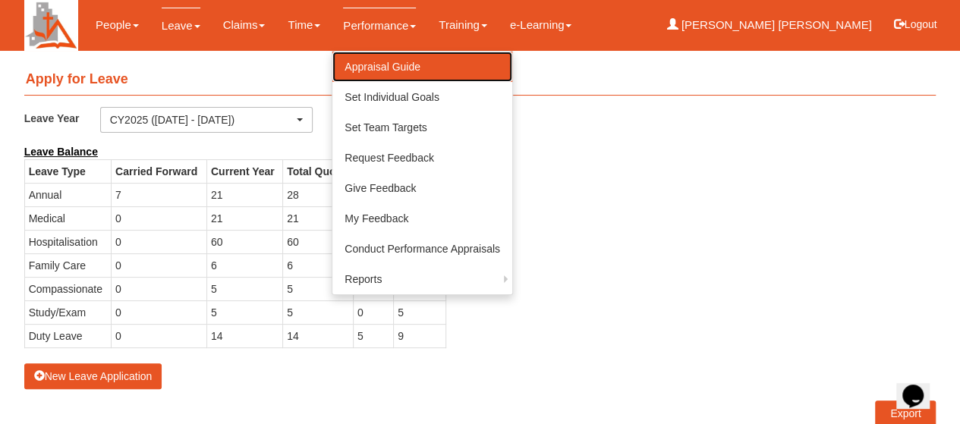
click at [402, 60] on link "Appraisal Guide" at bounding box center [422, 67] width 180 height 30
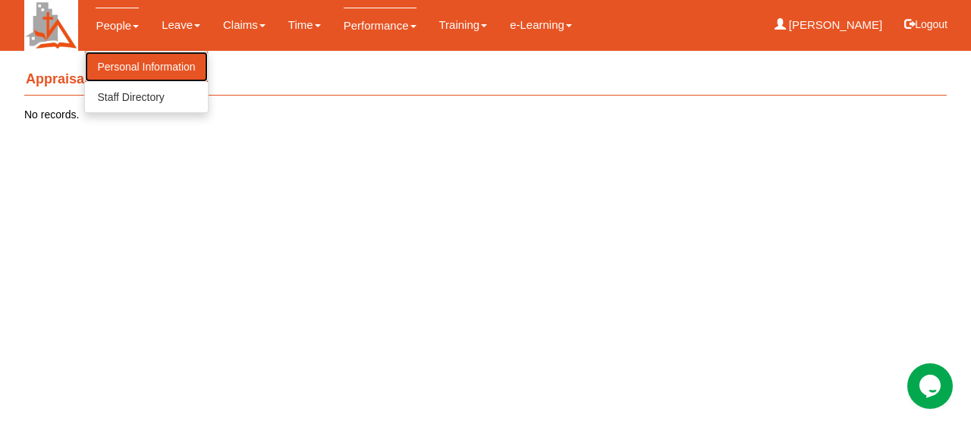
click at [144, 71] on link "Personal Information" at bounding box center [146, 67] width 122 height 30
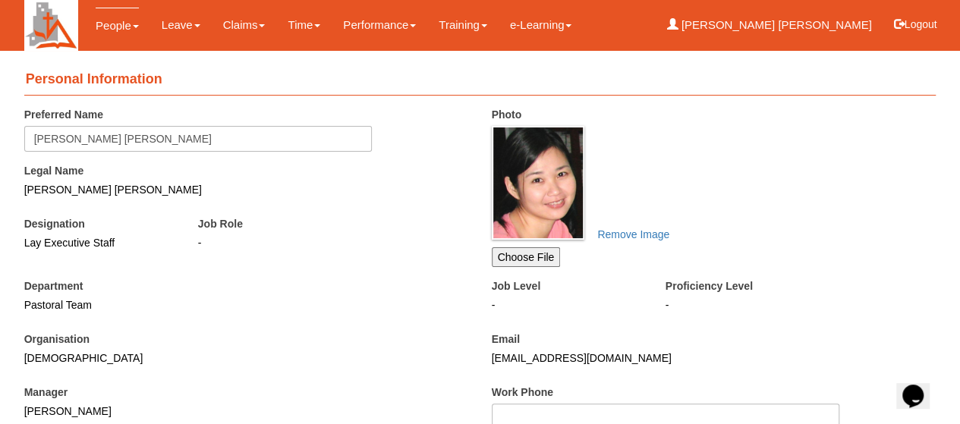
click at [702, 168] on div "Remove Image Choose File" at bounding box center [714, 196] width 445 height 141
click at [699, 169] on div "Remove Image Choose File" at bounding box center [714, 196] width 445 height 141
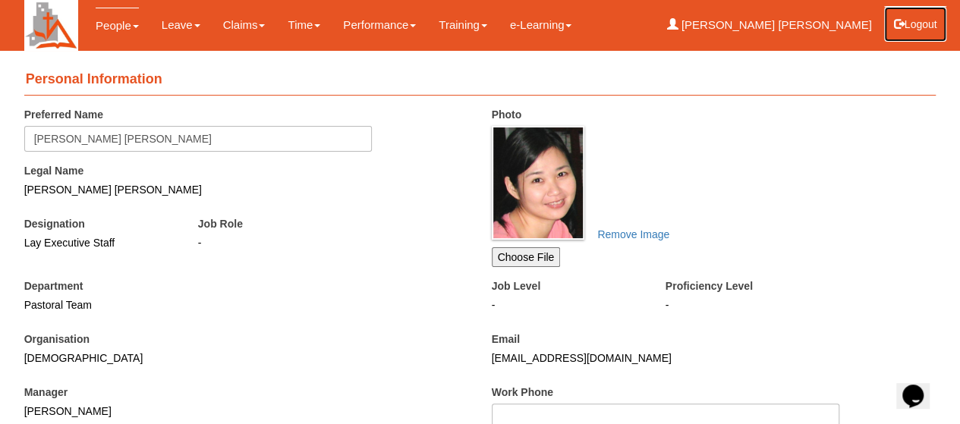
click at [922, 29] on button "Logout" at bounding box center [915, 24] width 64 height 36
